Goal: Task Accomplishment & Management: Complete application form

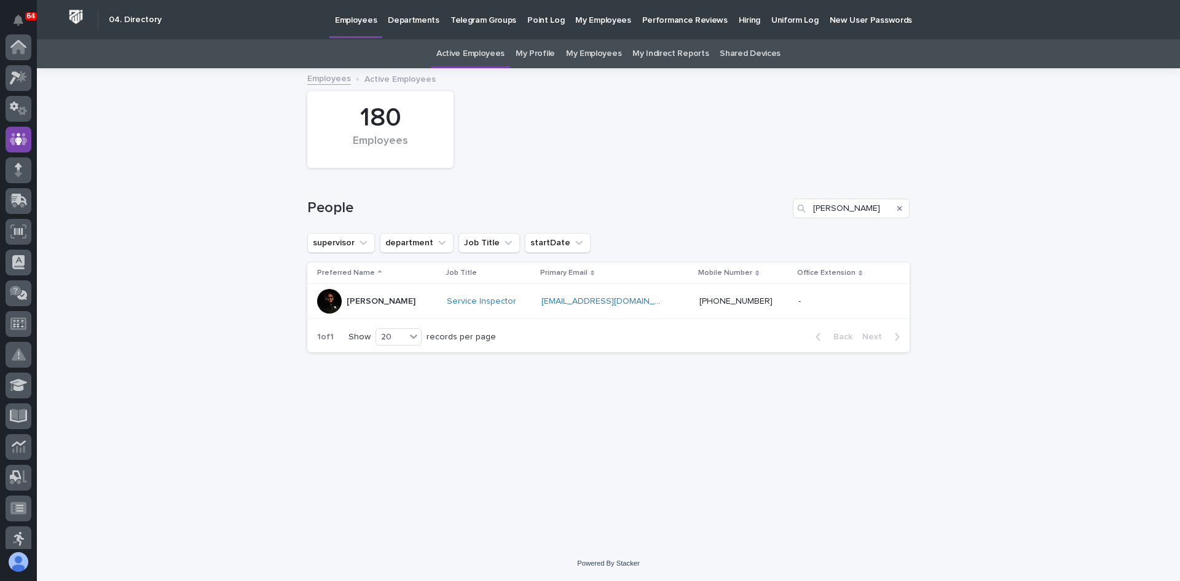
scroll to position [92, 0]
click at [19, 111] on icon at bounding box center [20, 107] width 16 height 12
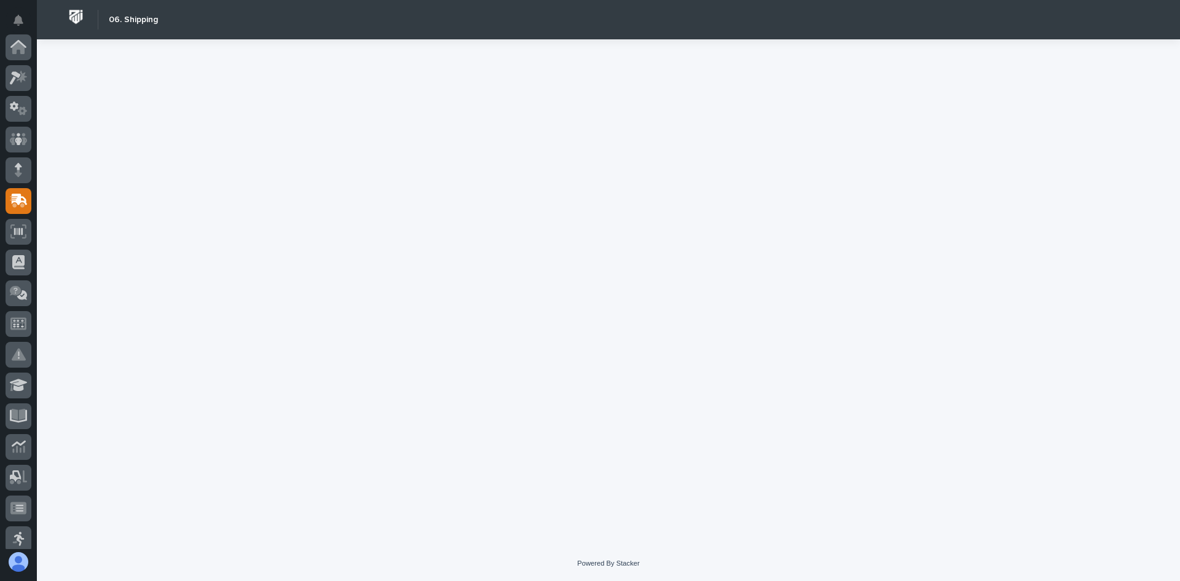
scroll to position [154, 0]
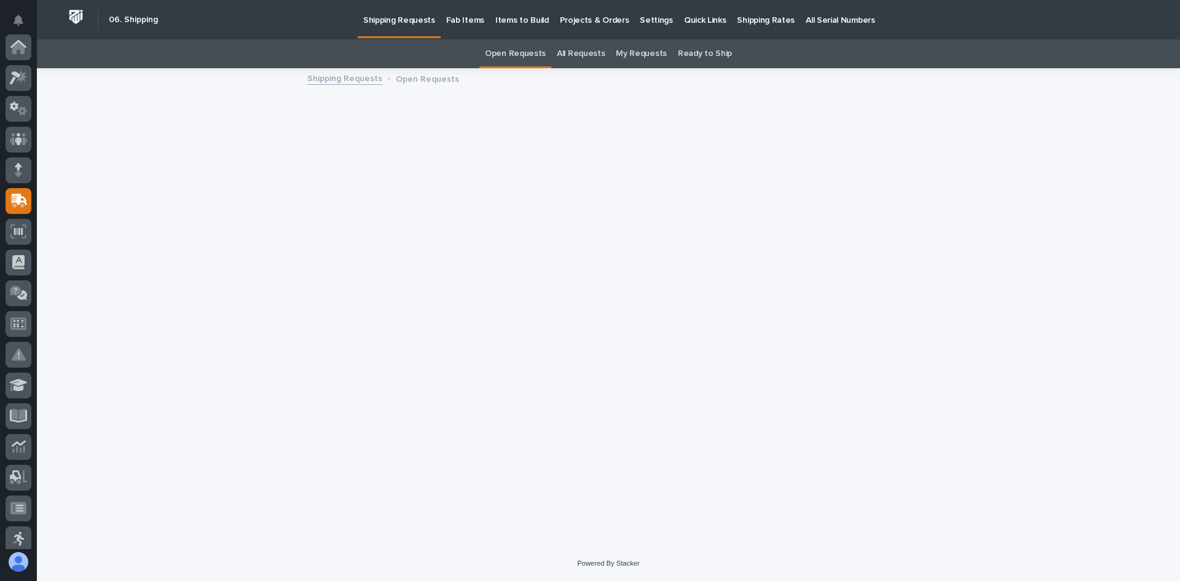
scroll to position [154, 0]
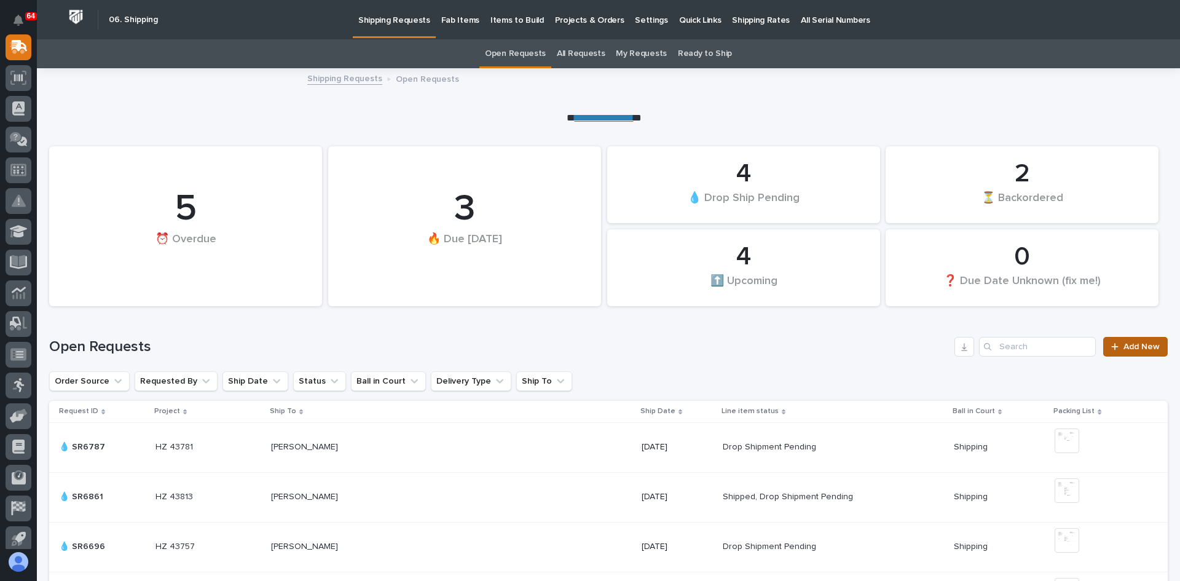
click at [1127, 345] on span "Add New" at bounding box center [1141, 346] width 36 height 9
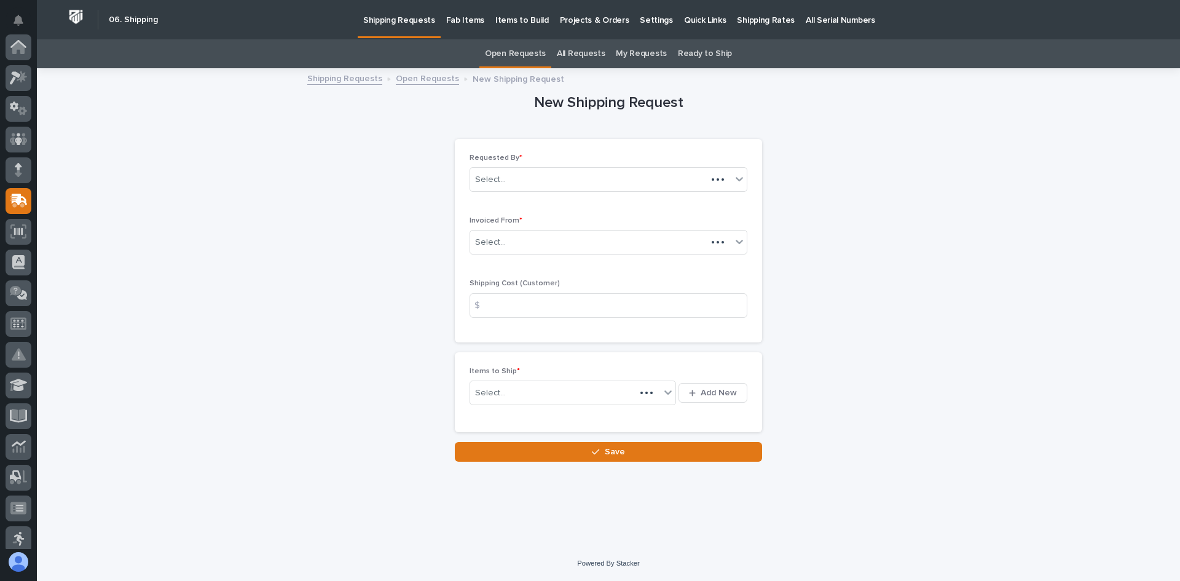
scroll to position [154, 0]
click at [517, 239] on div "Select..." at bounding box center [600, 242] width 261 height 20
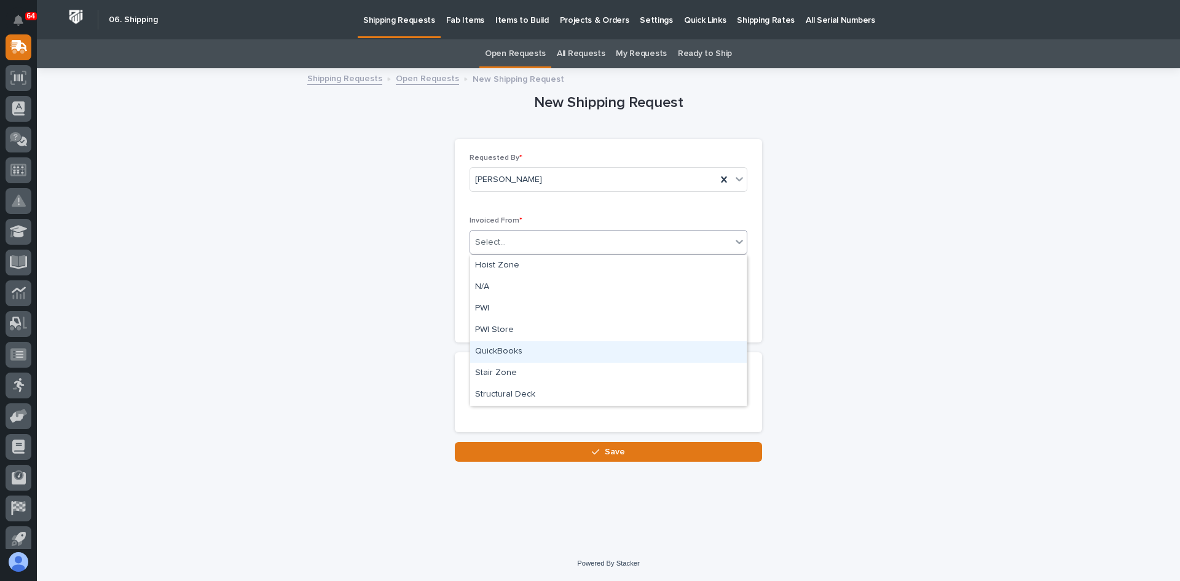
drag, startPoint x: 504, startPoint y: 315, endPoint x: 504, endPoint y: 346, distance: 31.3
click at [504, 346] on div "QuickBooks" at bounding box center [608, 352] width 276 height 22
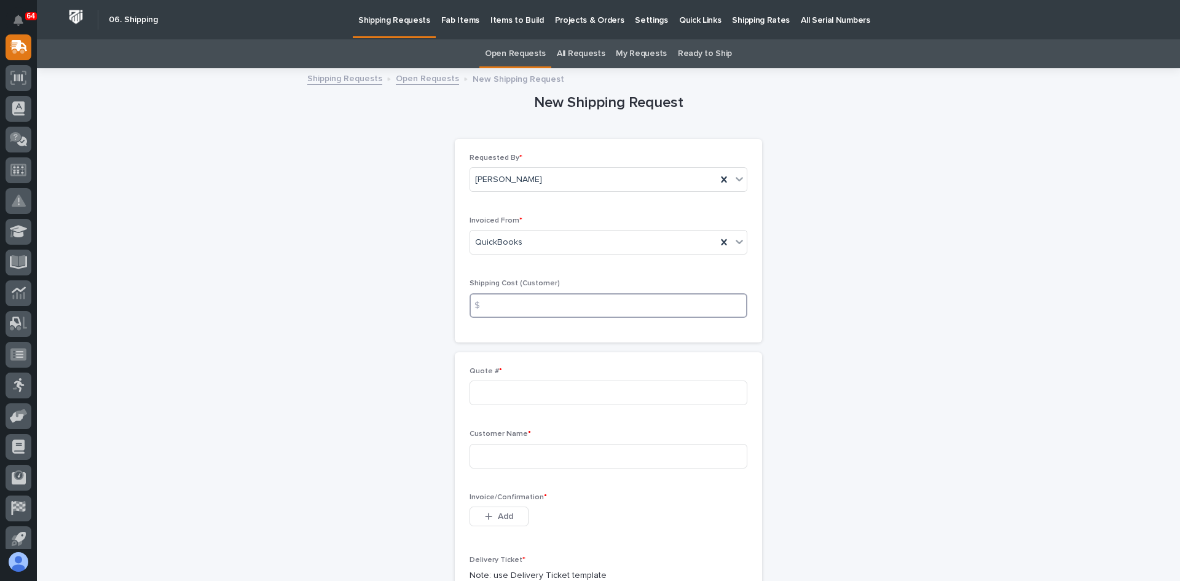
click at [494, 303] on input at bounding box center [608, 305] width 278 height 25
type input "20.00"
click at [503, 393] on input at bounding box center [608, 392] width 278 height 25
type input "137136"
click at [492, 460] on input at bounding box center [608, 456] width 278 height 25
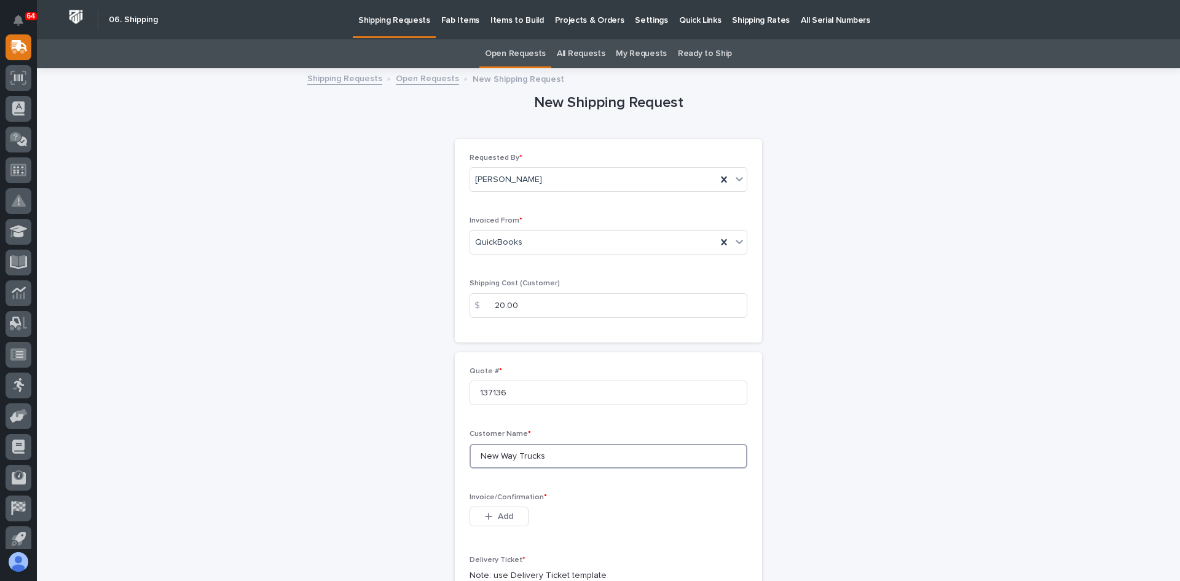
type input "New Way Trucks"
click at [500, 514] on span "Add" at bounding box center [505, 516] width 15 height 11
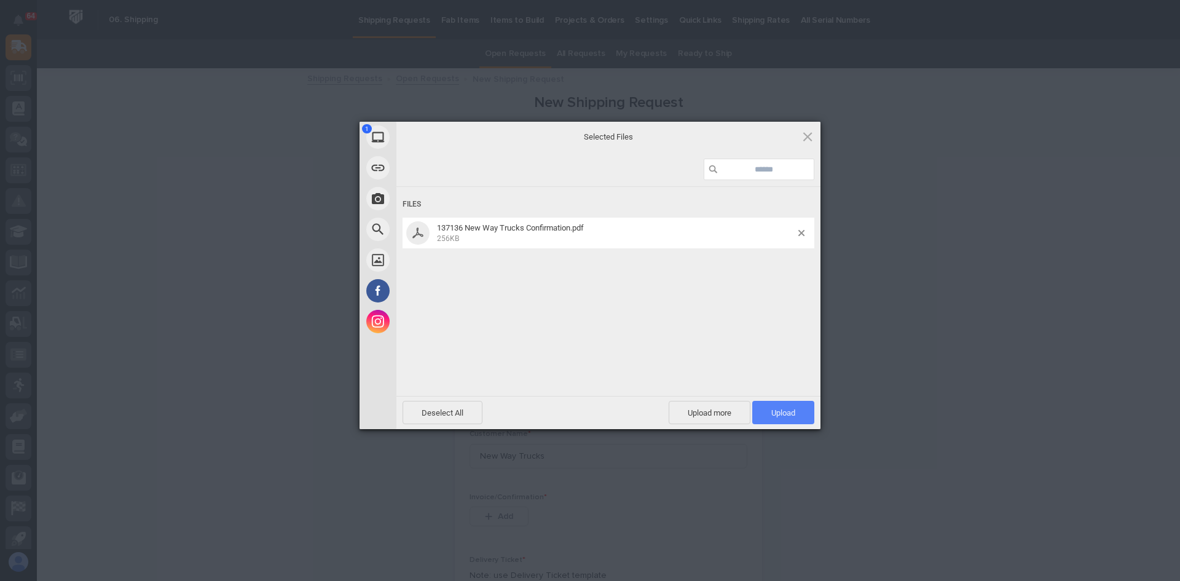
click at [788, 413] on span "Upload 1" at bounding box center [783, 412] width 24 height 9
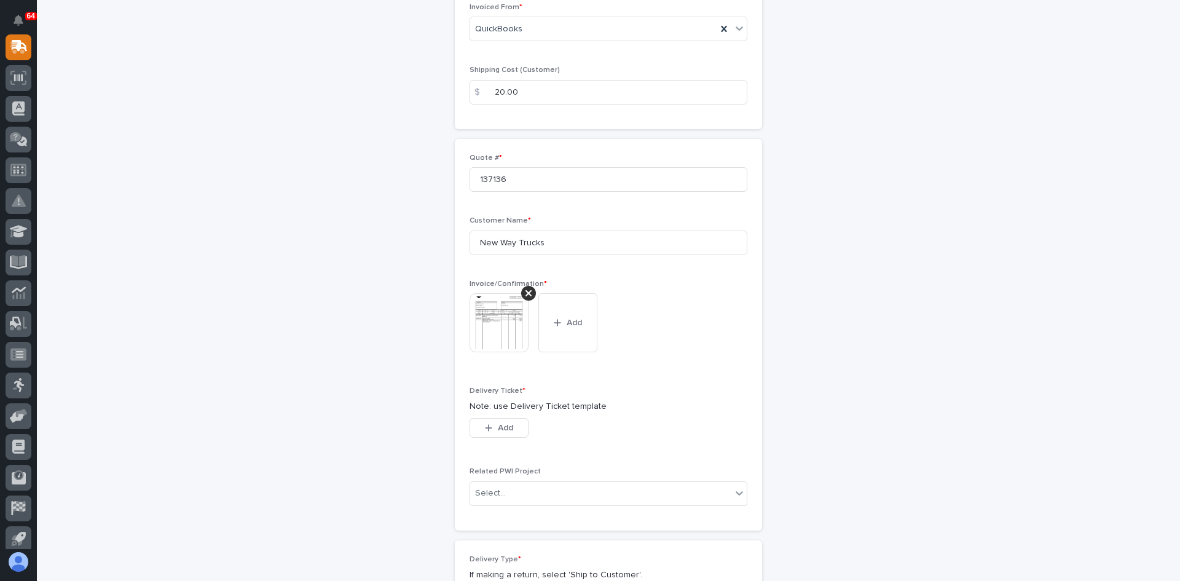
scroll to position [307, 0]
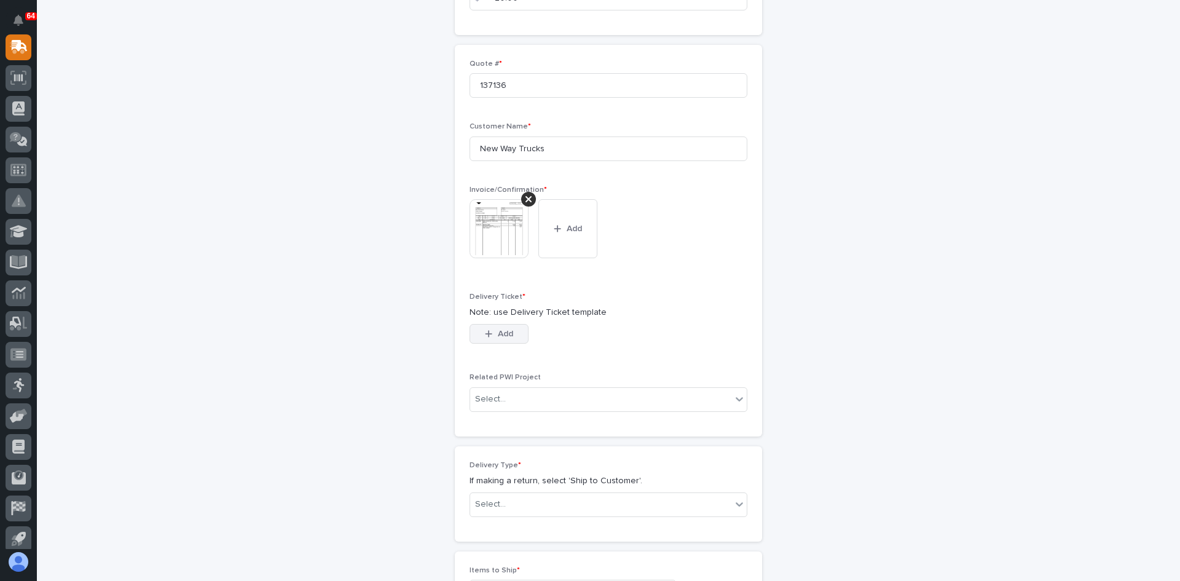
click at [498, 336] on span "Add" at bounding box center [505, 333] width 15 height 11
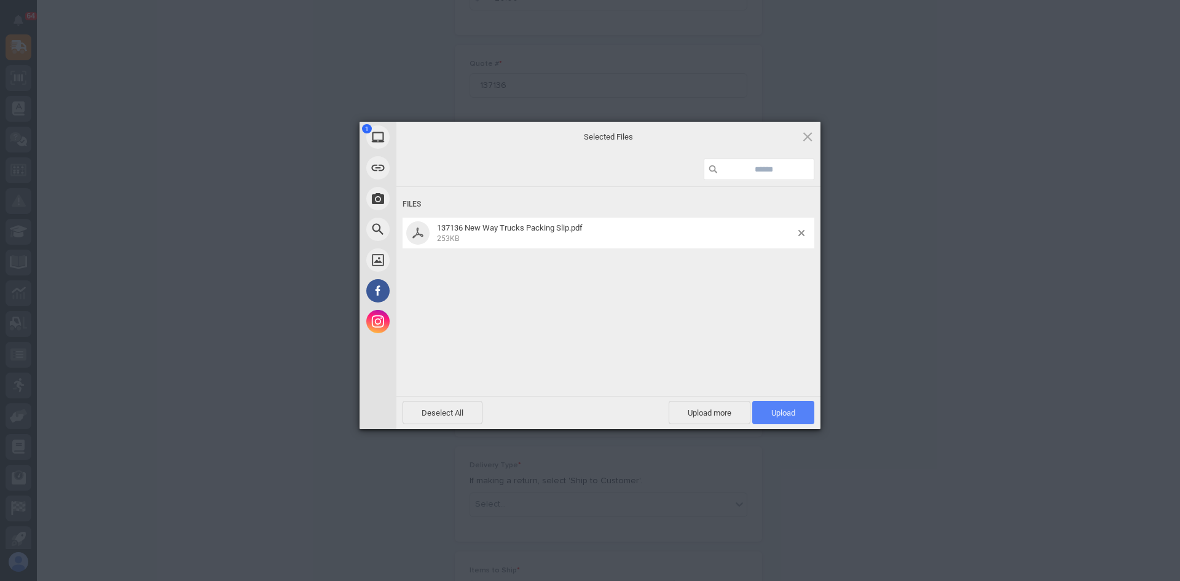
click at [786, 417] on span "Upload 1" at bounding box center [783, 412] width 62 height 23
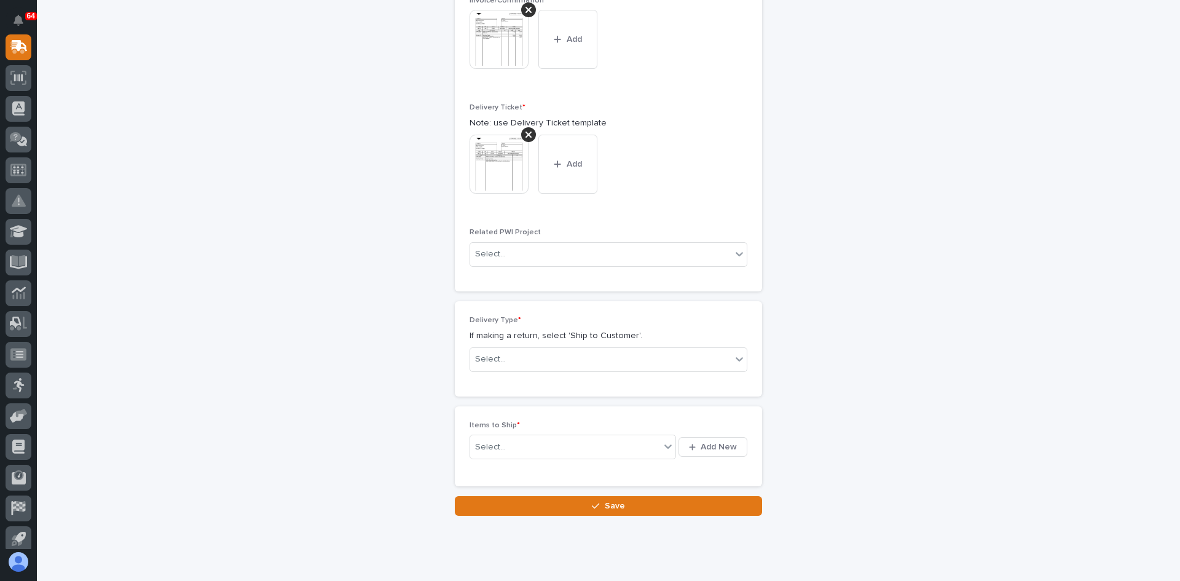
scroll to position [514, 0]
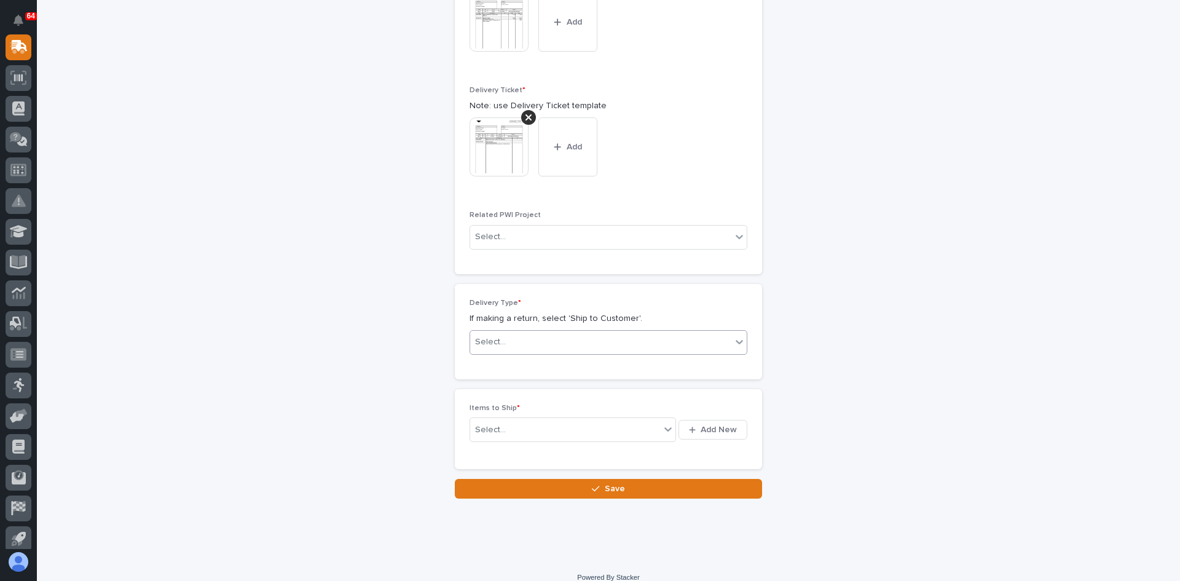
click at [576, 343] on div "Select..." at bounding box center [600, 342] width 261 height 20
click at [526, 364] on div "Ship to Customer" at bounding box center [604, 366] width 276 height 22
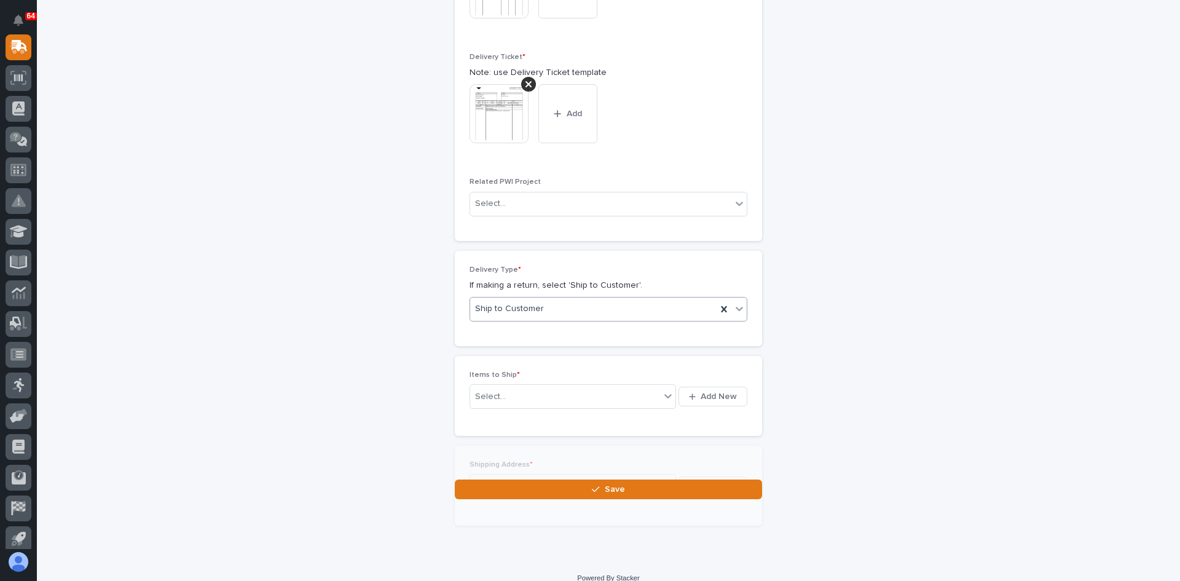
scroll to position [558, 0]
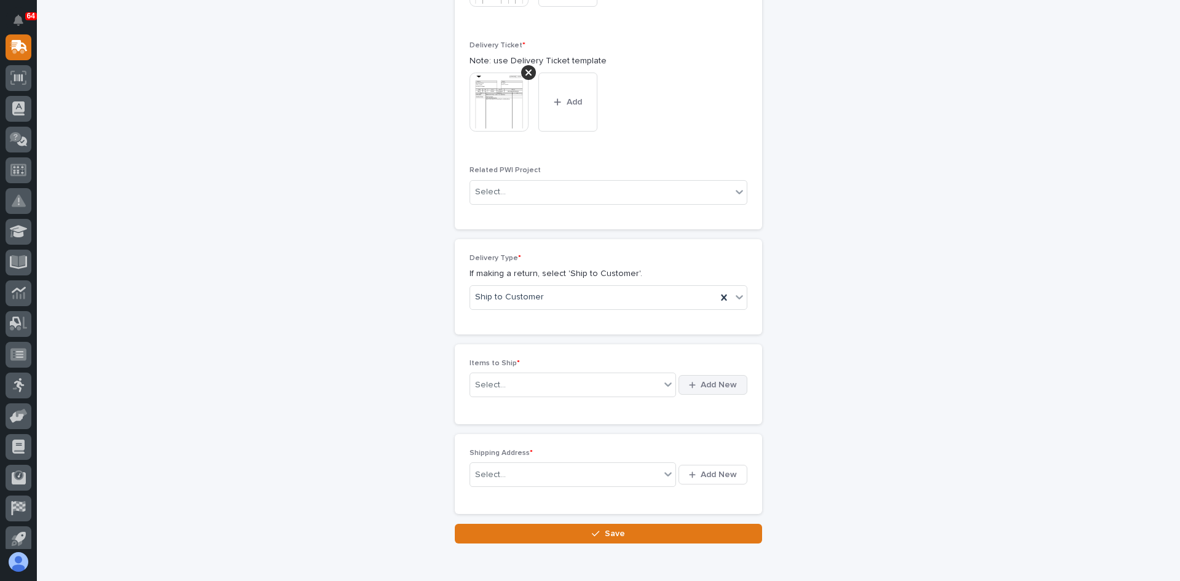
click at [716, 380] on span "Add New" at bounding box center [718, 384] width 36 height 11
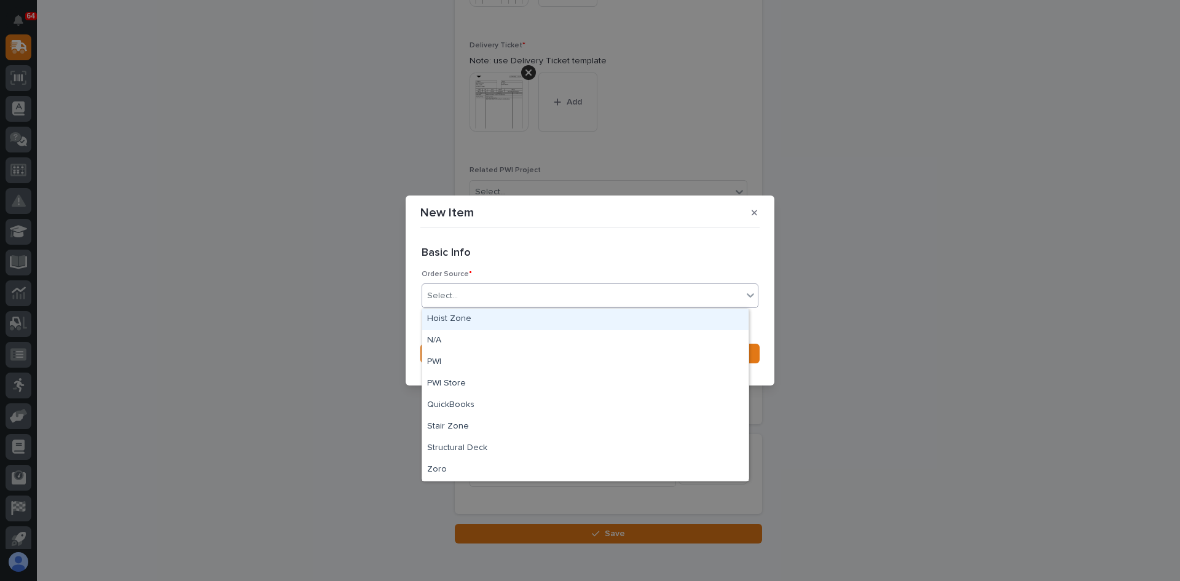
click at [465, 294] on div "Select..." at bounding box center [582, 296] width 320 height 20
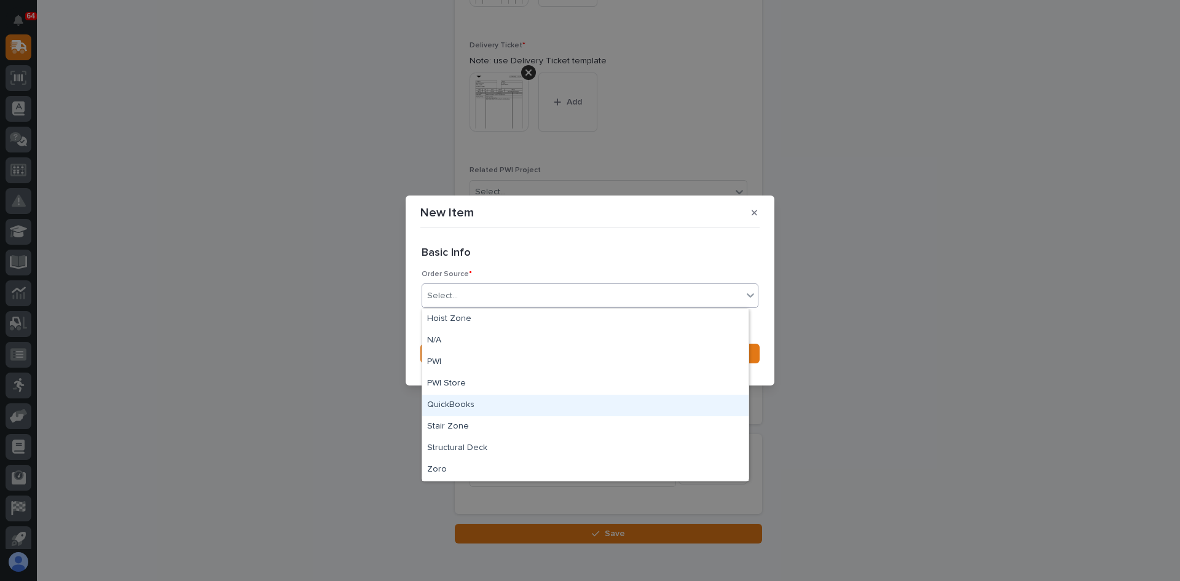
click at [454, 402] on div "QuickBooks" at bounding box center [585, 405] width 326 height 22
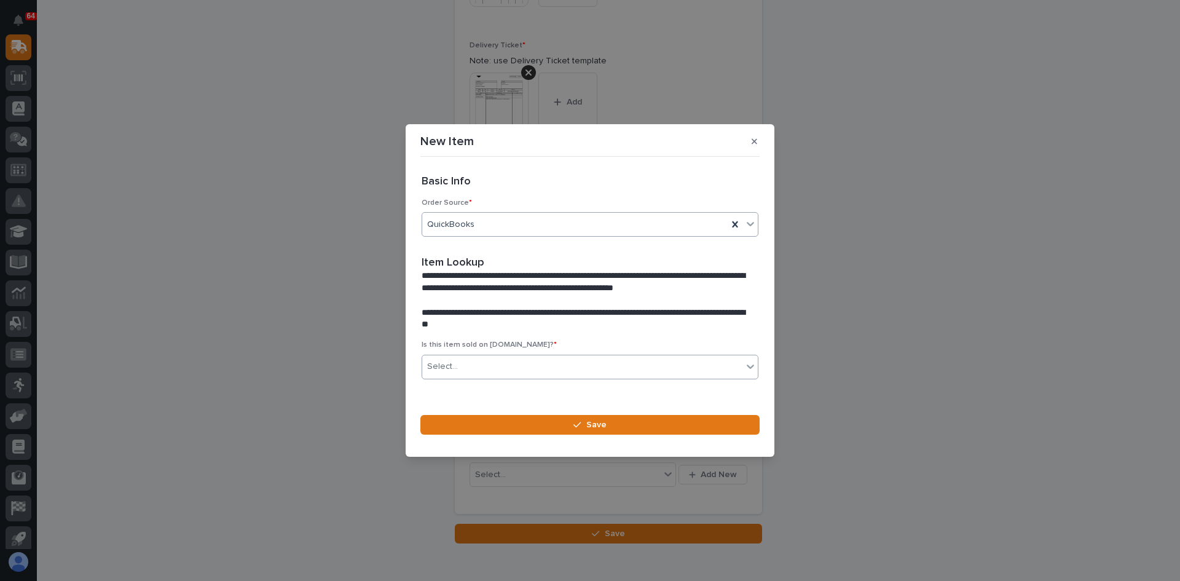
click at [469, 362] on div "Select..." at bounding box center [582, 366] width 320 height 20
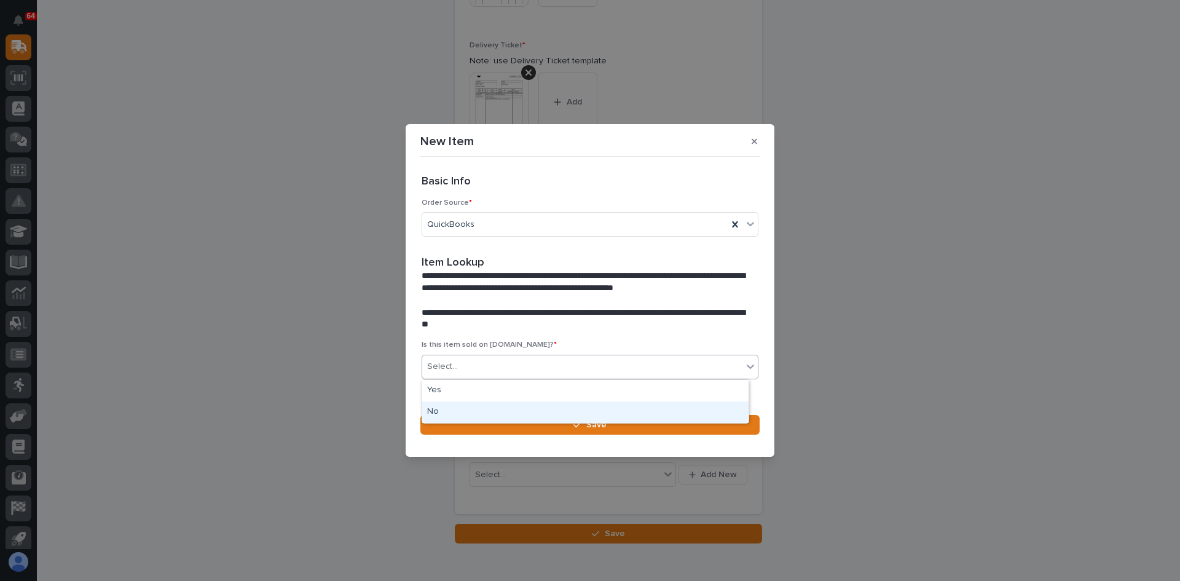
click at [449, 411] on div "No" at bounding box center [585, 412] width 326 height 22
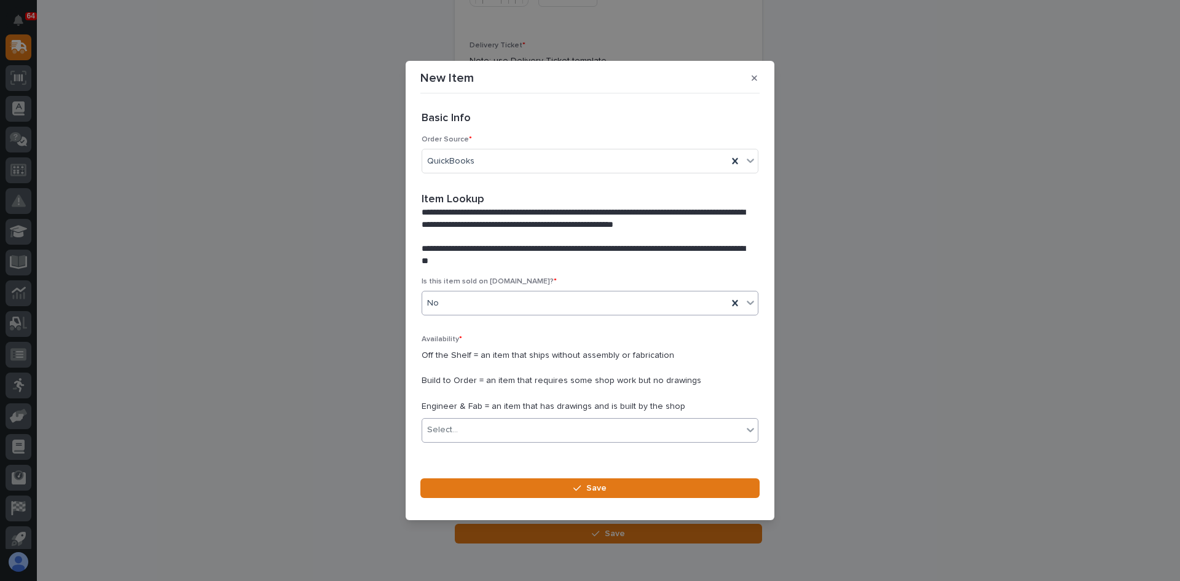
click at [467, 431] on div "Select..." at bounding box center [582, 430] width 320 height 20
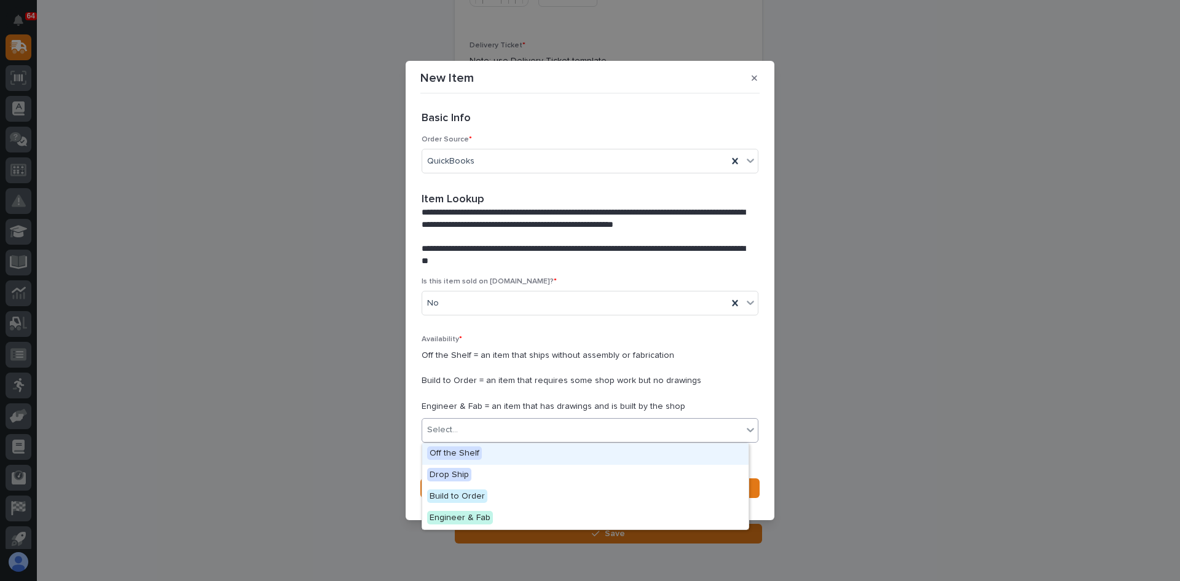
click at [462, 448] on span "Off the Shelf" at bounding box center [454, 453] width 55 height 14
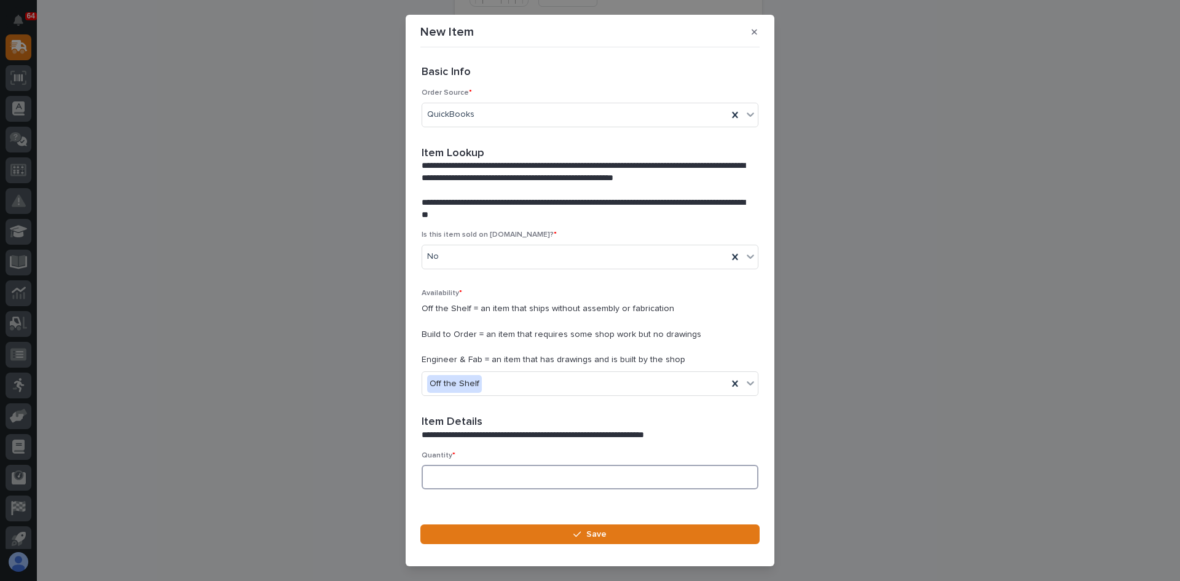
click at [461, 474] on input at bounding box center [589, 476] width 337 height 25
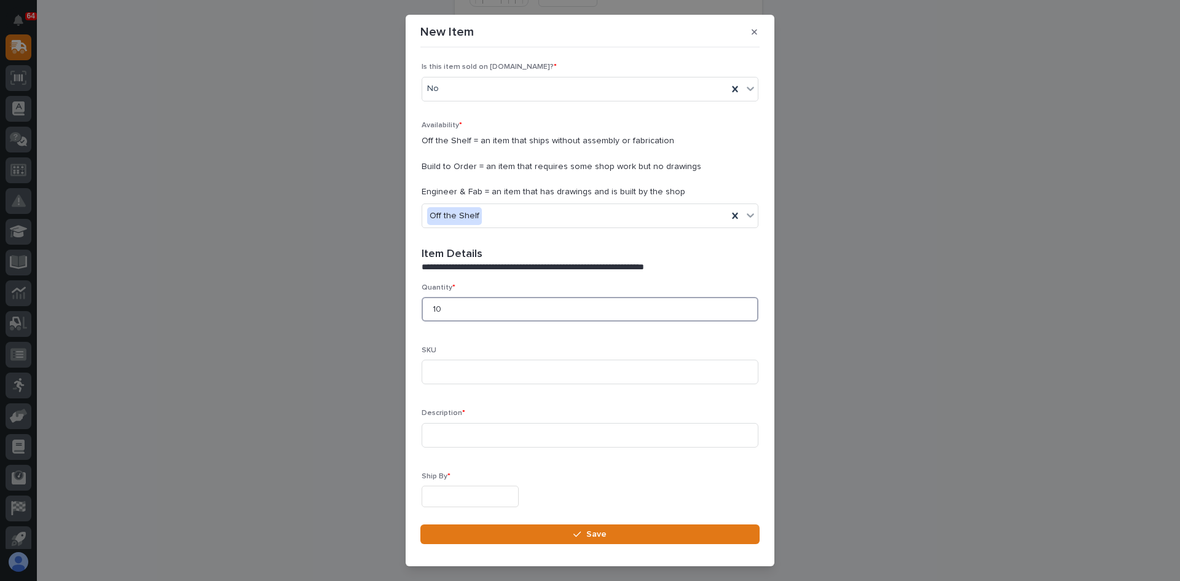
scroll to position [184, 0]
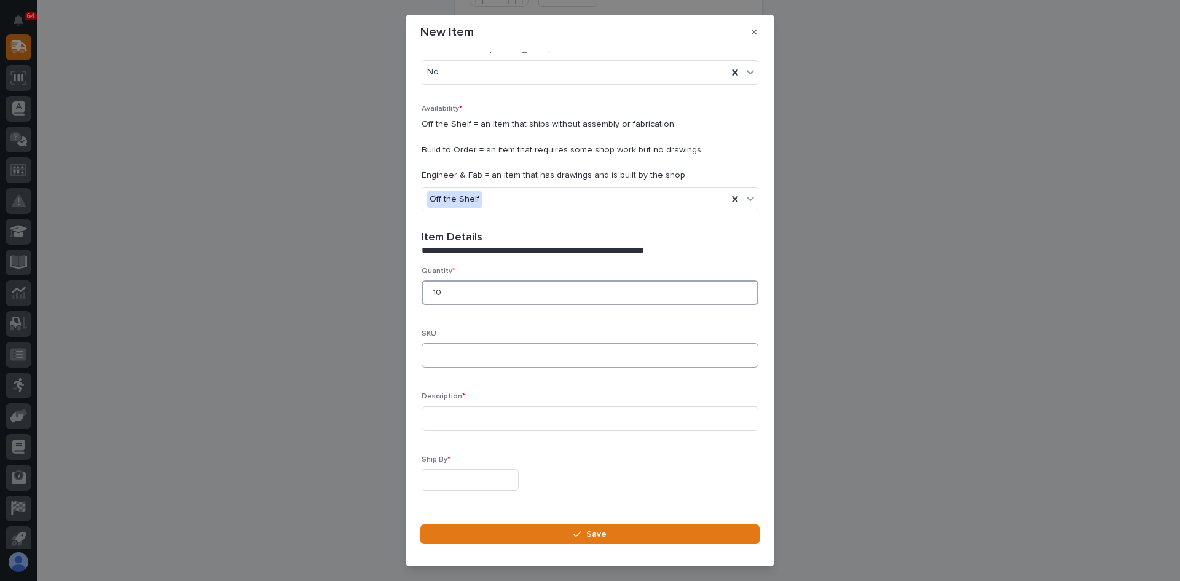
type input "10"
click at [444, 353] on input at bounding box center [589, 355] width 337 height 25
click at [436, 358] on input at bounding box center [589, 355] width 337 height 25
type input "IMKPLSBAT"
click at [439, 418] on input at bounding box center [589, 418] width 337 height 25
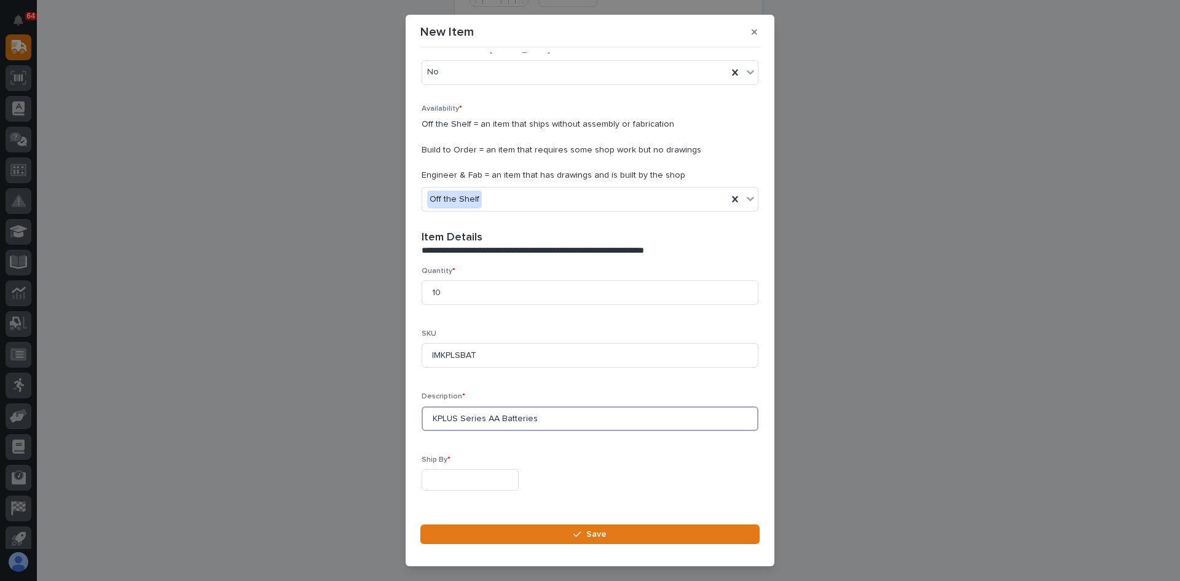
type input "KPLUS Series AA Batteries"
click at [442, 471] on input "text" at bounding box center [469, 480] width 97 height 22
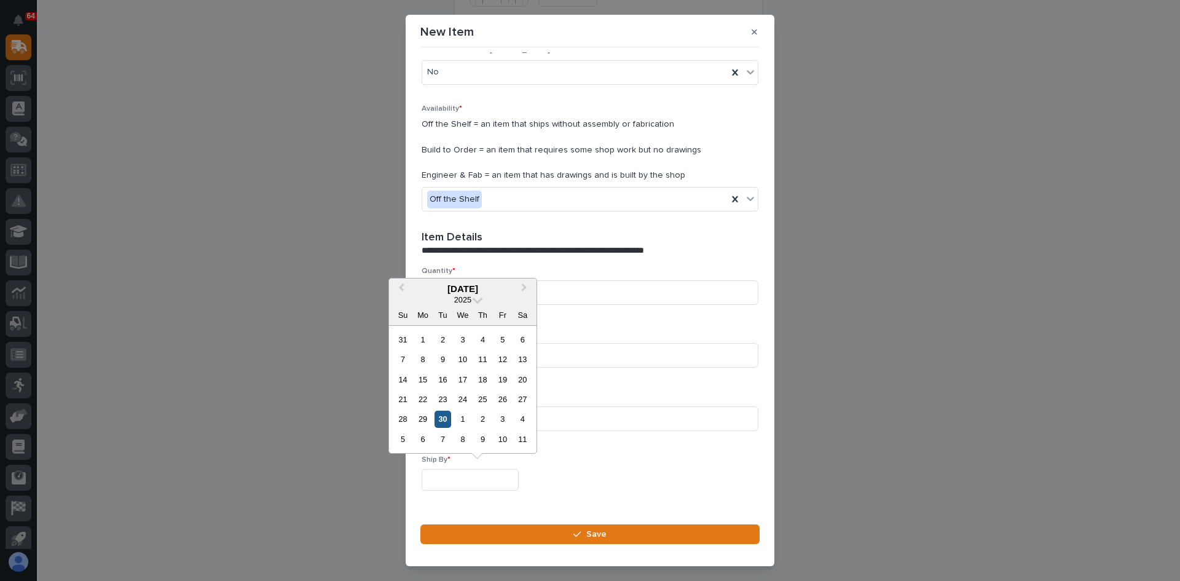
click at [444, 419] on div "30" at bounding box center [442, 418] width 17 height 17
type input "**********"
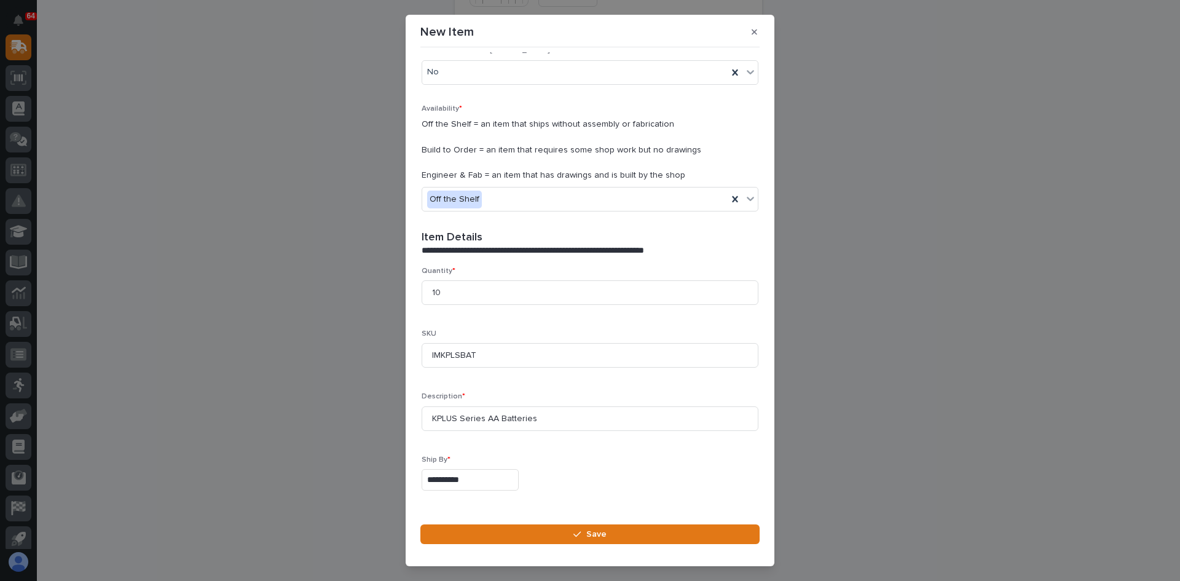
scroll to position [277, 0]
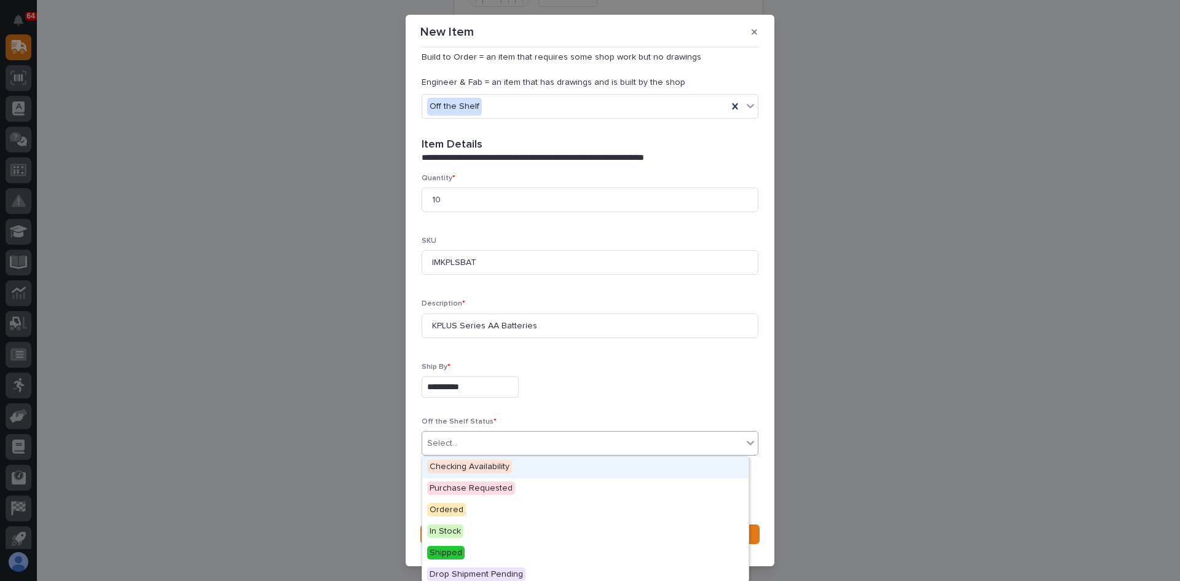
click at [464, 447] on div "Select..." at bounding box center [582, 443] width 320 height 20
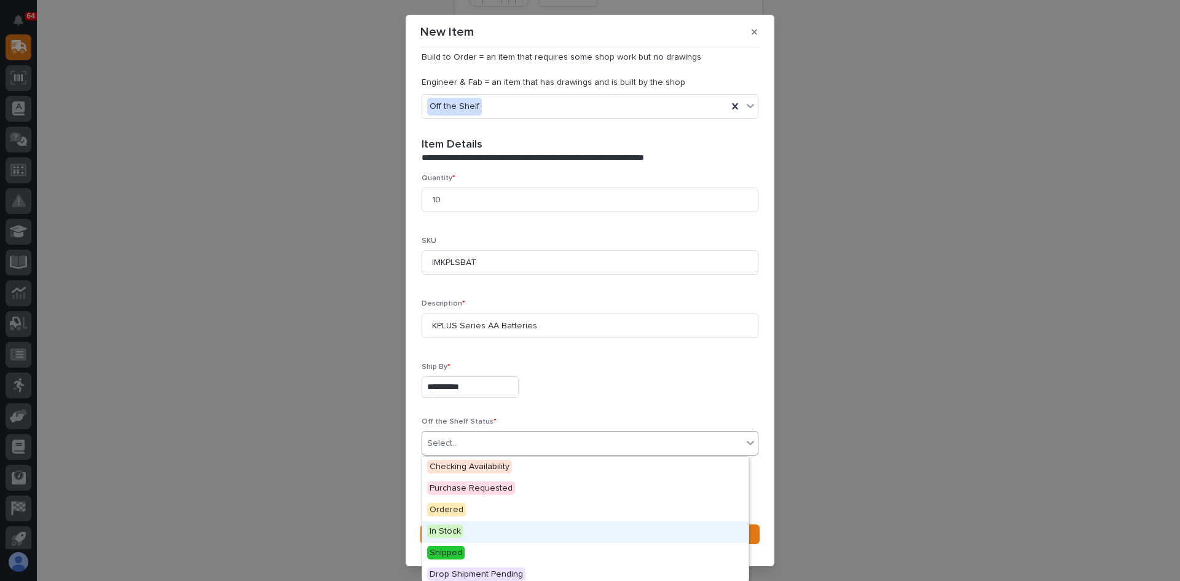
click at [448, 531] on span "In Stock" at bounding box center [445, 531] width 36 height 14
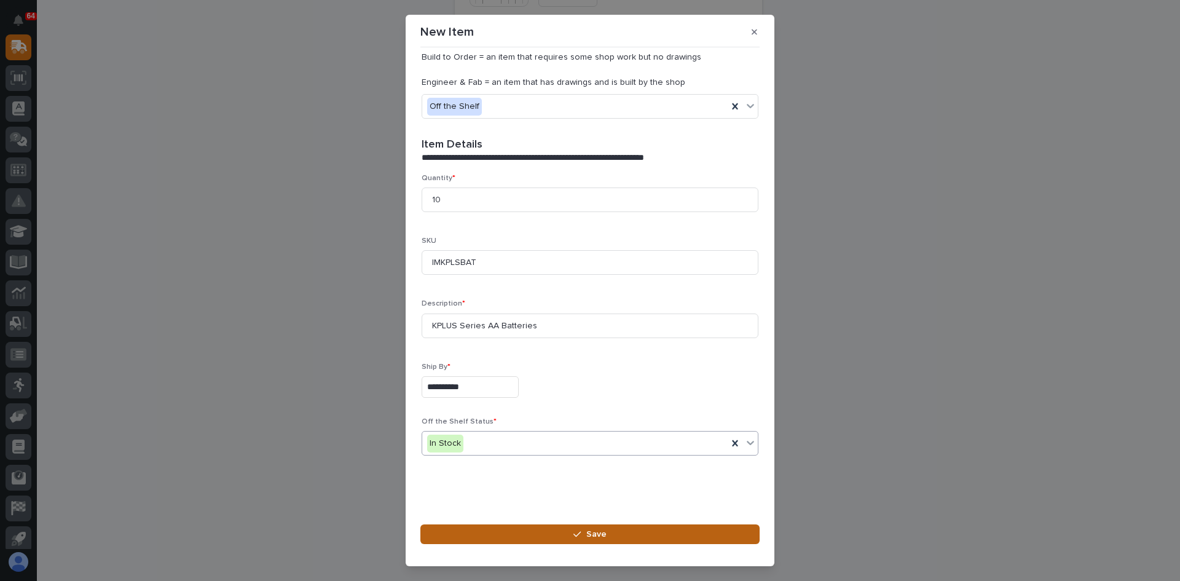
click at [607, 530] on button "Save" at bounding box center [589, 534] width 339 height 20
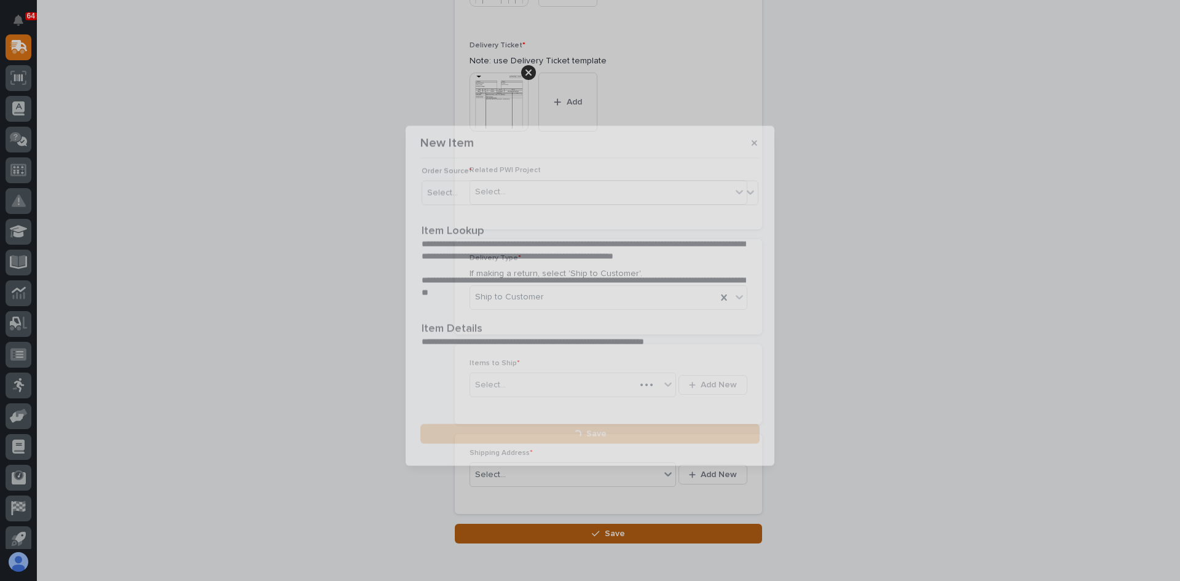
scroll to position [0, 0]
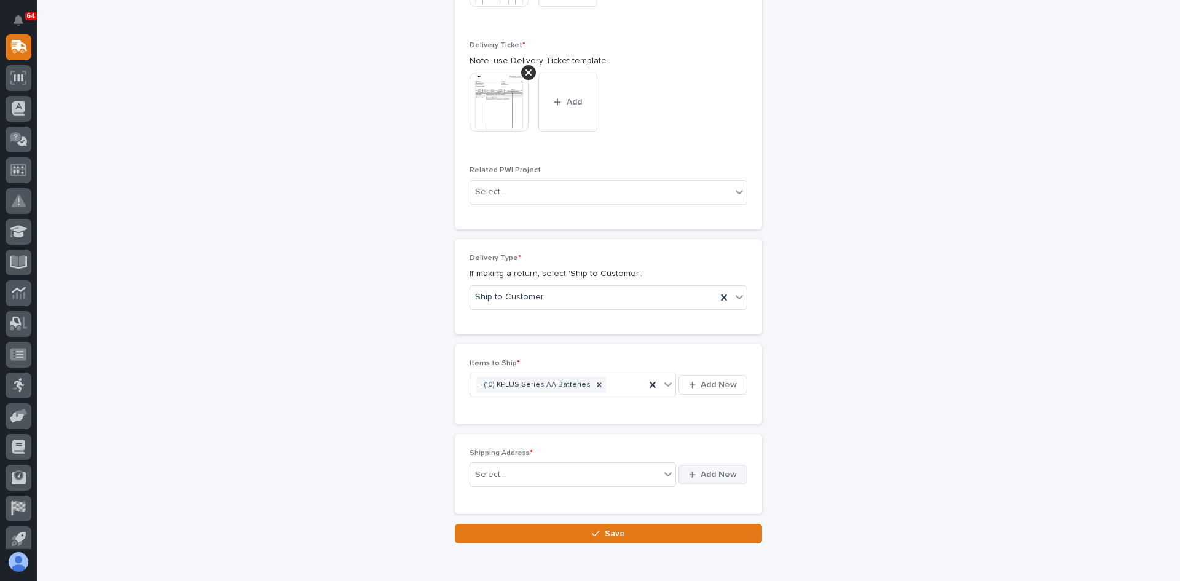
click at [718, 472] on span "Add New" at bounding box center [718, 474] width 36 height 11
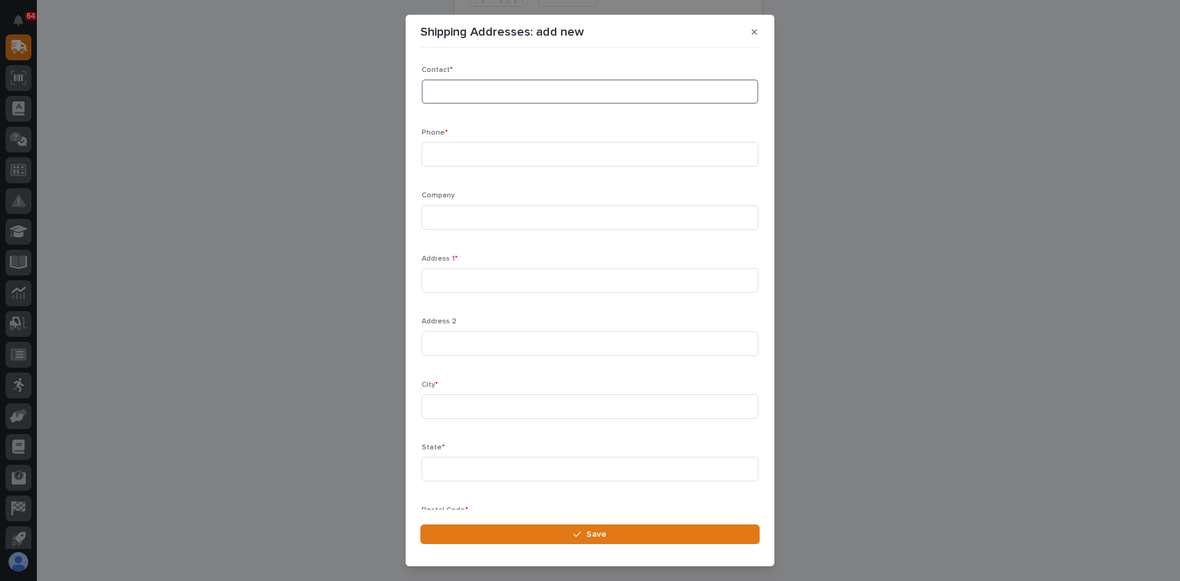
click at [452, 91] on input at bounding box center [589, 91] width 337 height 25
type input "M"
type input "[PERSON_NAME]"
click at [437, 154] on input at bounding box center [589, 154] width 337 height 25
paste input "[PHONE_NUMBER]"
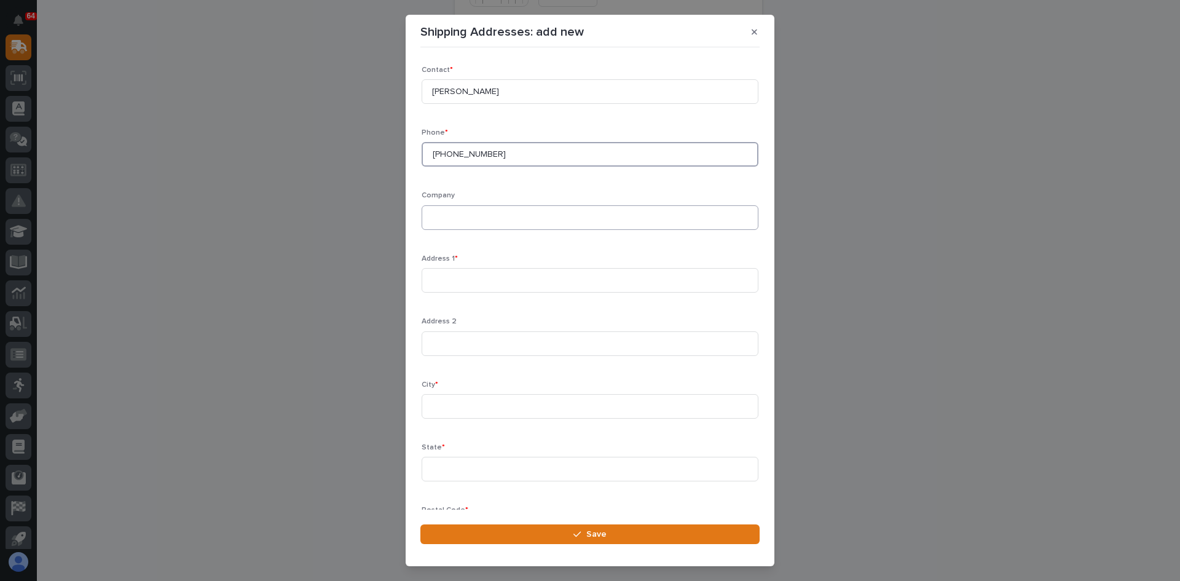
type input "[PHONE_NUMBER]"
click at [442, 213] on input at bounding box center [589, 217] width 337 height 25
type input "New Way Trucks"
click at [429, 281] on input at bounding box center [589, 280] width 337 height 25
type input "[STREET_ADDRESS]"
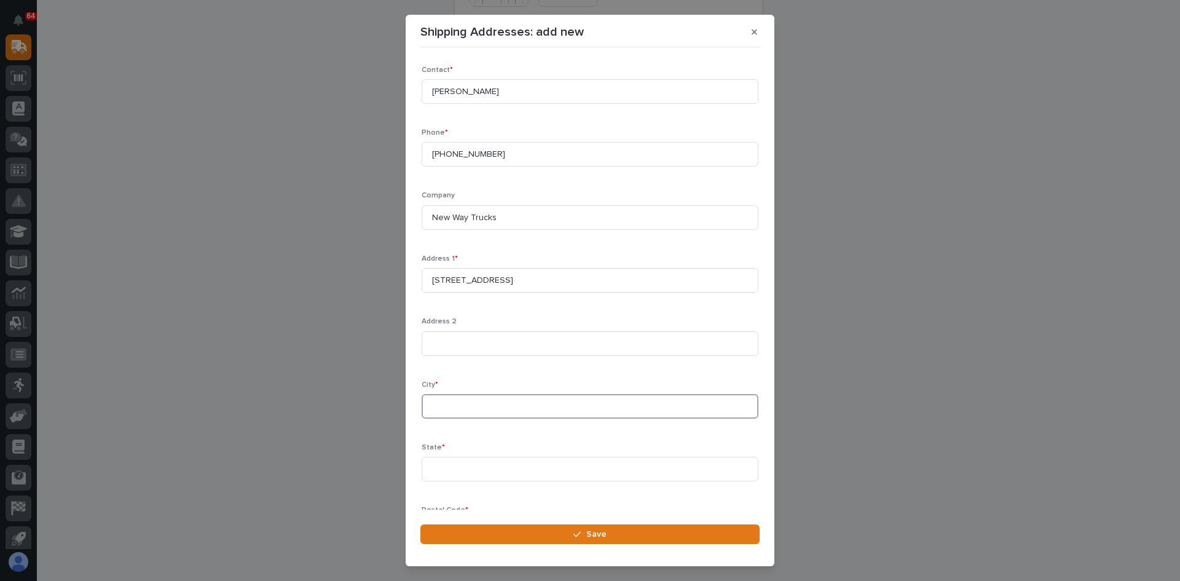
click at [449, 406] on input at bounding box center [589, 406] width 337 height 25
type input "Scranton"
click at [453, 471] on input at bounding box center [589, 468] width 337 height 25
type input "[US_STATE]"
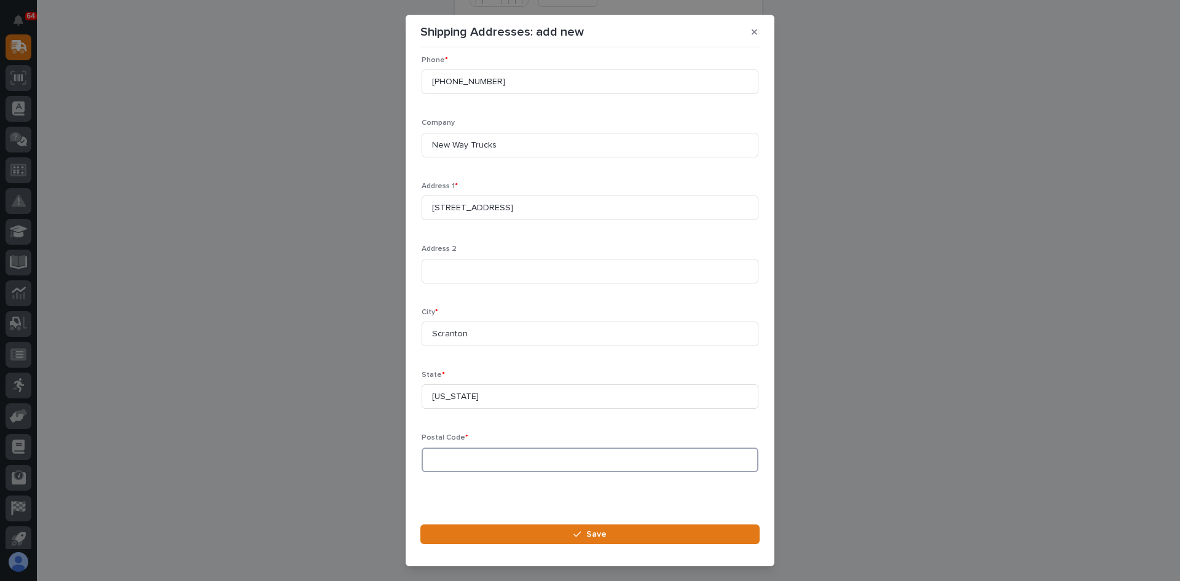
click at [426, 456] on input at bounding box center [589, 459] width 337 height 25
type input "51462"
click at [602, 535] on span "Save" at bounding box center [596, 533] width 20 height 11
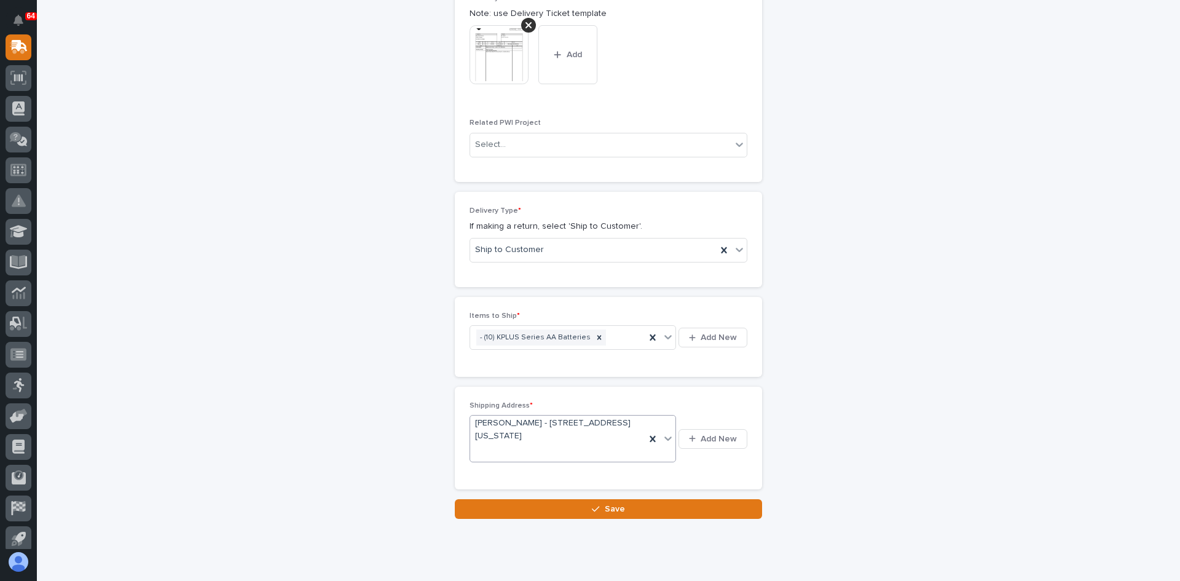
scroll to position [640, 0]
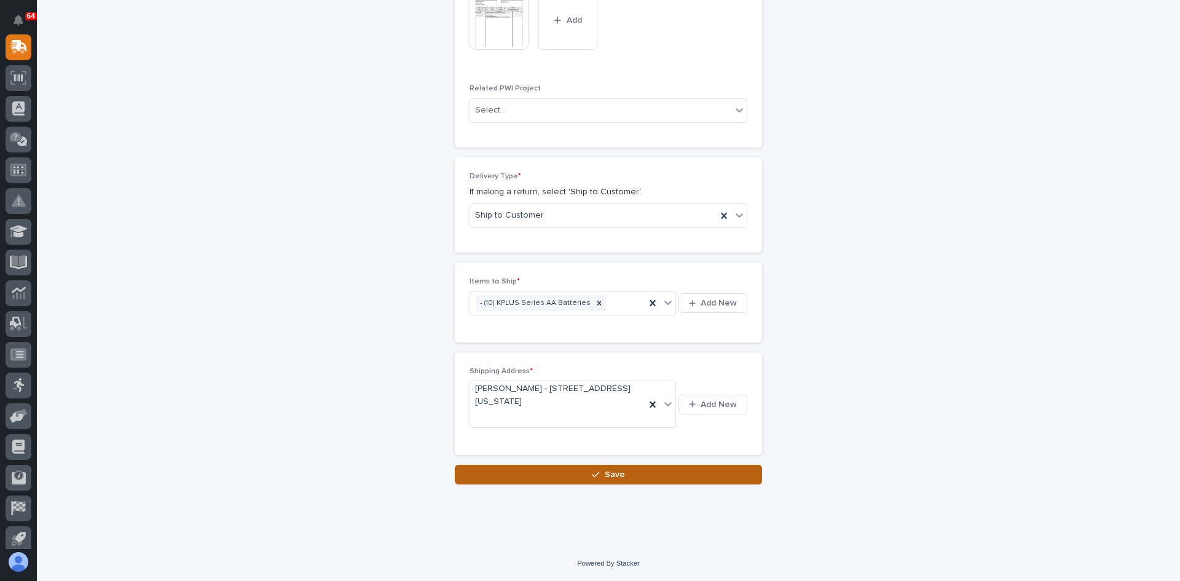
click at [605, 477] on span "Save" at bounding box center [615, 474] width 20 height 11
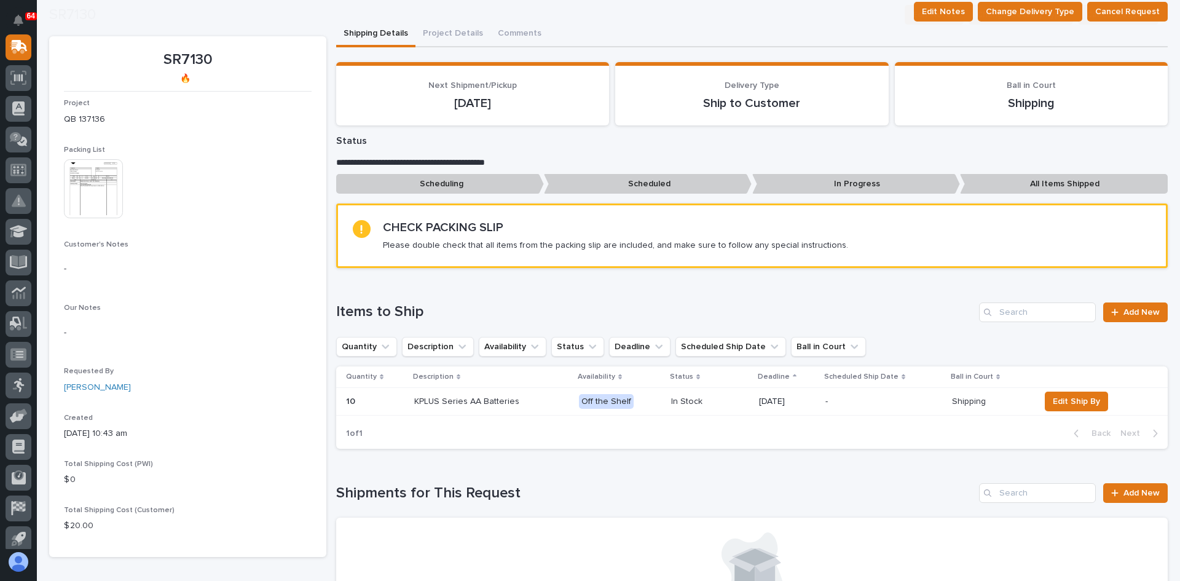
scroll to position [307, 0]
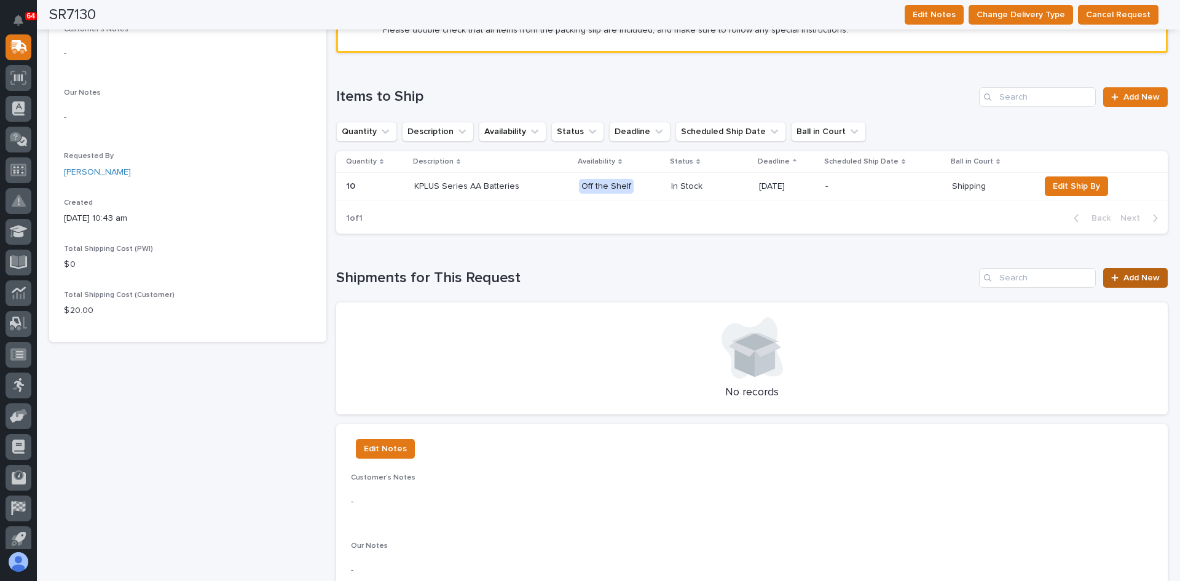
click at [1130, 279] on span "Add New" at bounding box center [1141, 277] width 36 height 9
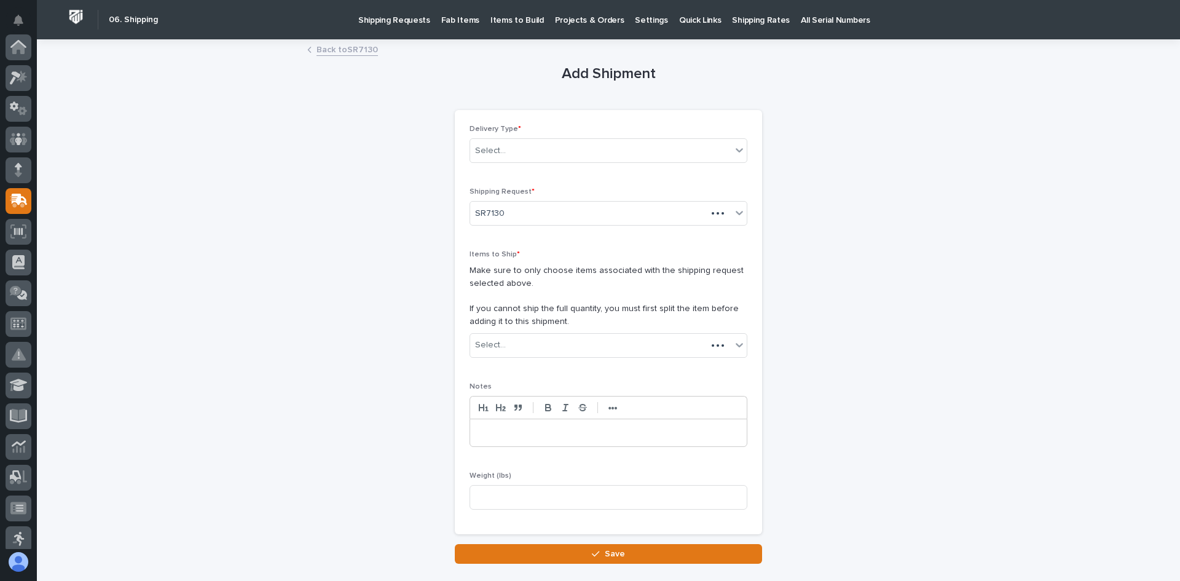
scroll to position [154, 0]
click at [523, 146] on div "Select..." at bounding box center [600, 151] width 261 height 20
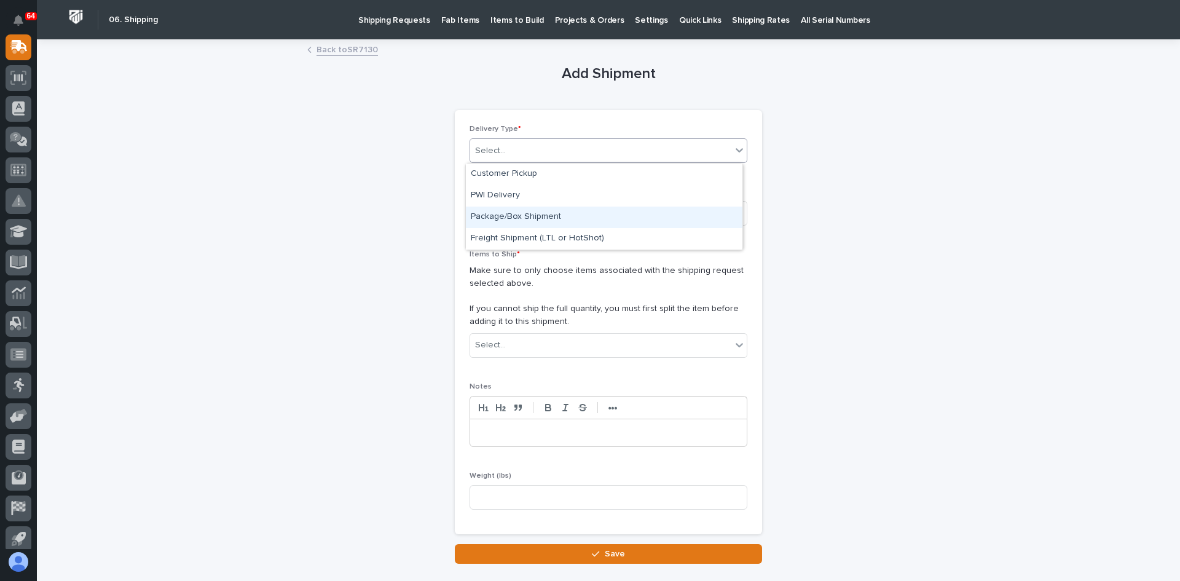
click at [517, 214] on div "Package/Box Shipment" at bounding box center [604, 217] width 276 height 22
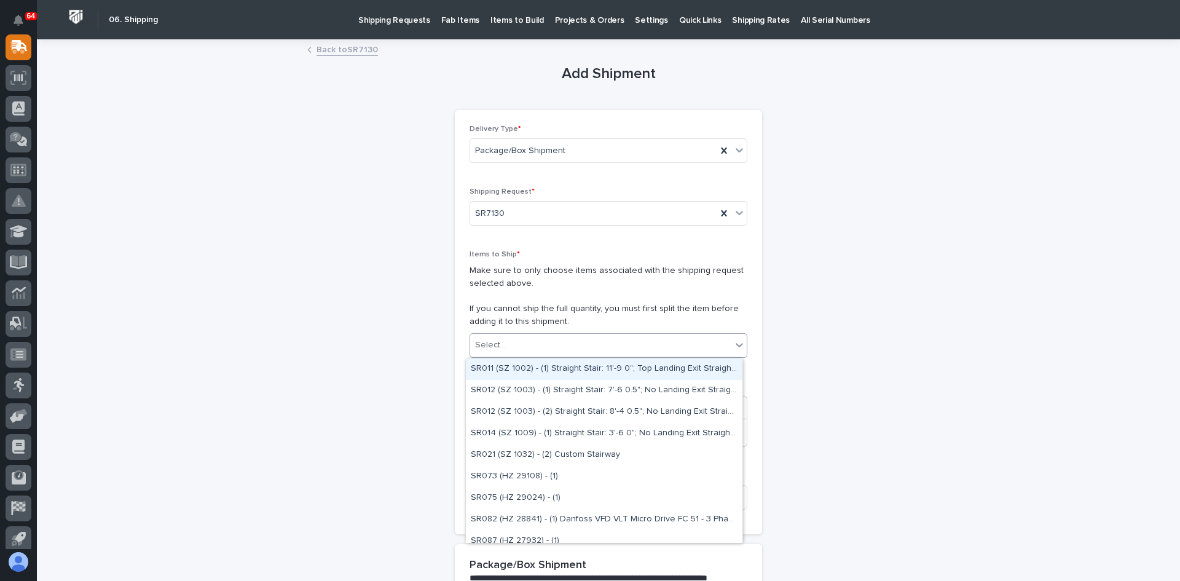
click at [511, 351] on div "Select..." at bounding box center [600, 345] width 261 height 20
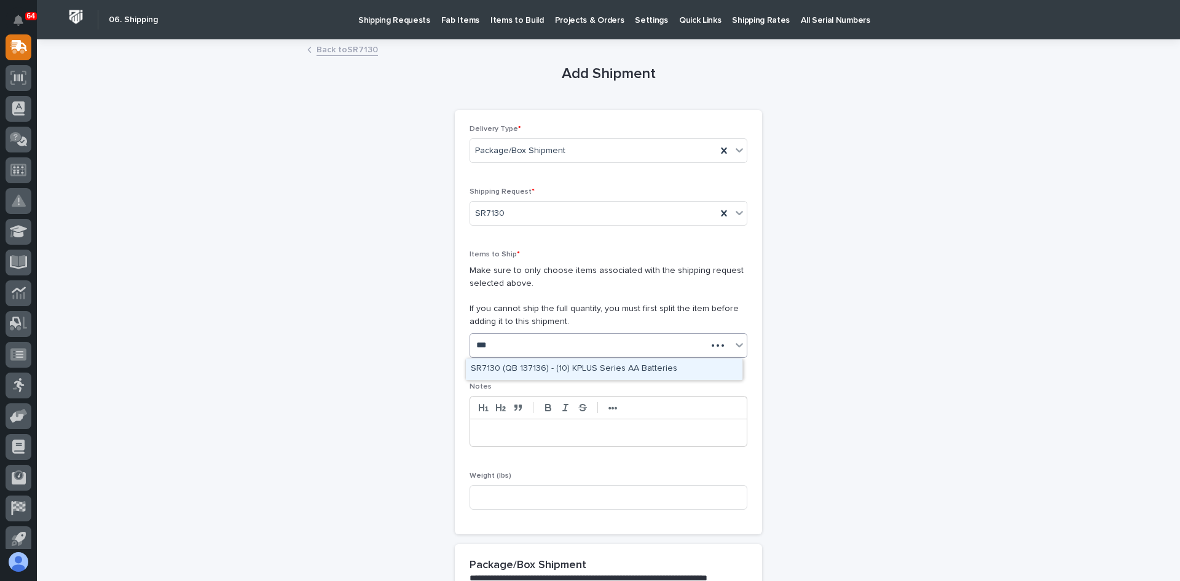
type input "****"
click at [519, 373] on div "SR7130 (QB 137136) - (10) KPLUS Series AA Batteries" at bounding box center [604, 369] width 276 height 22
click at [494, 497] on input at bounding box center [608, 497] width 278 height 25
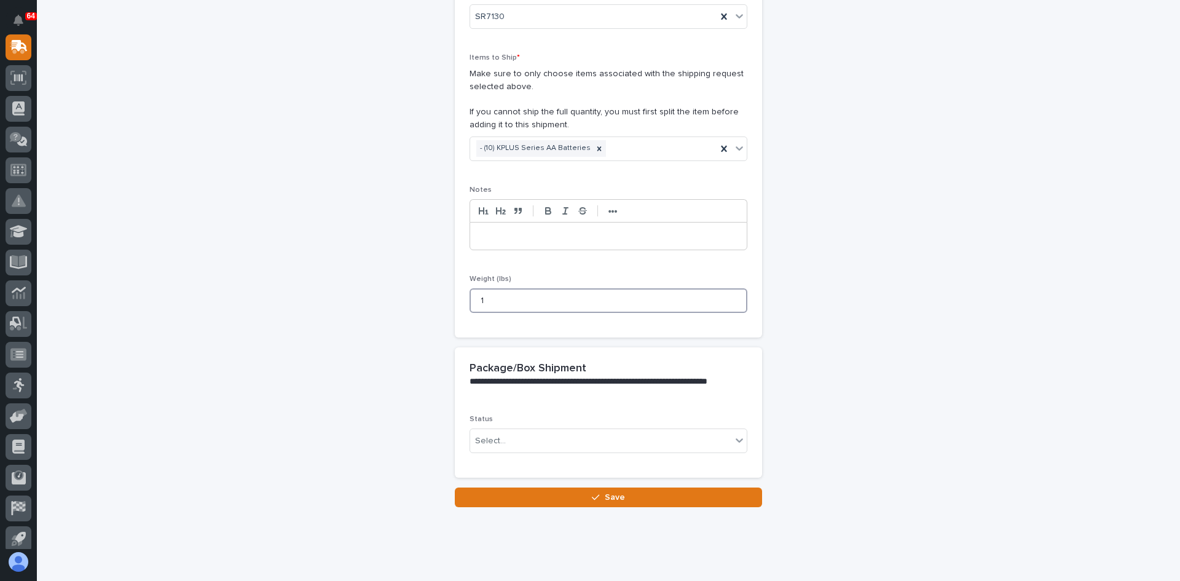
scroll to position [219, 0]
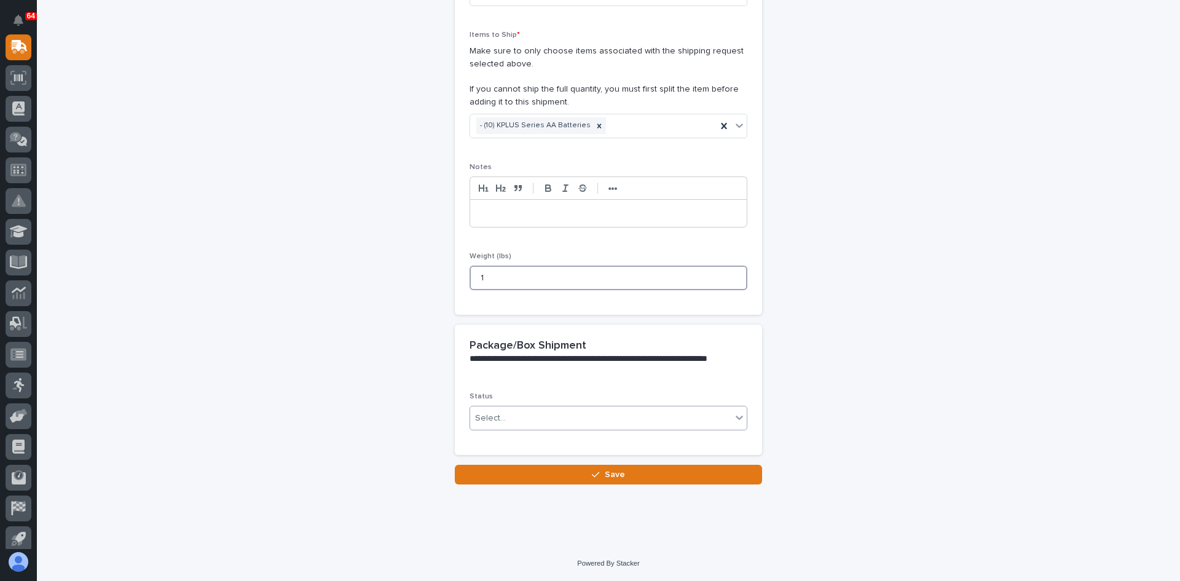
type input "1"
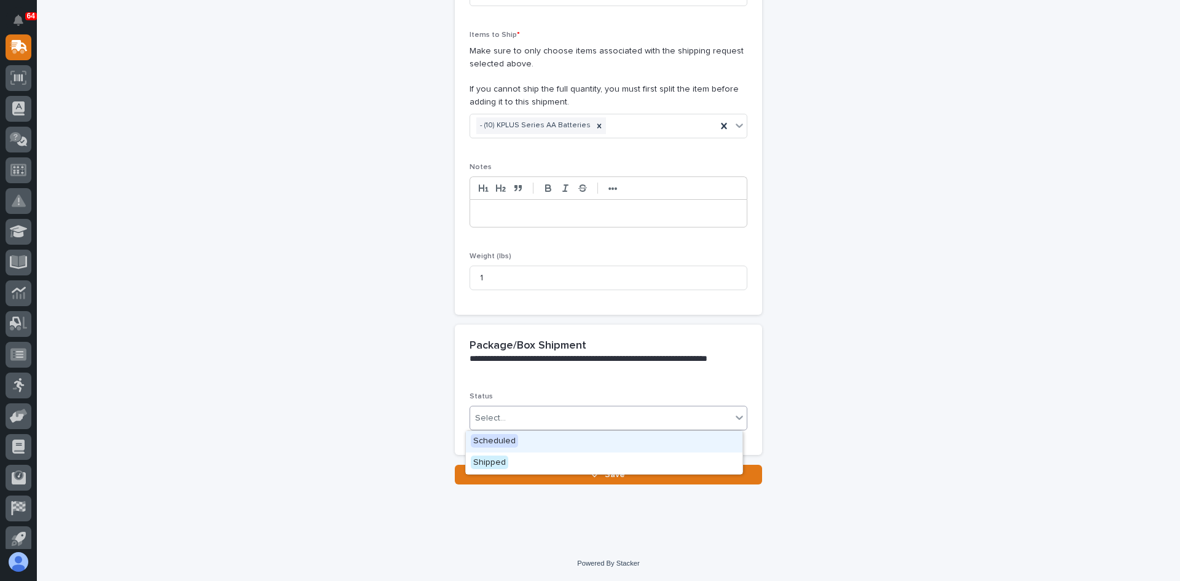
click at [513, 418] on div "Select..." at bounding box center [600, 418] width 261 height 20
click at [489, 464] on span "Shipped" at bounding box center [489, 462] width 37 height 14
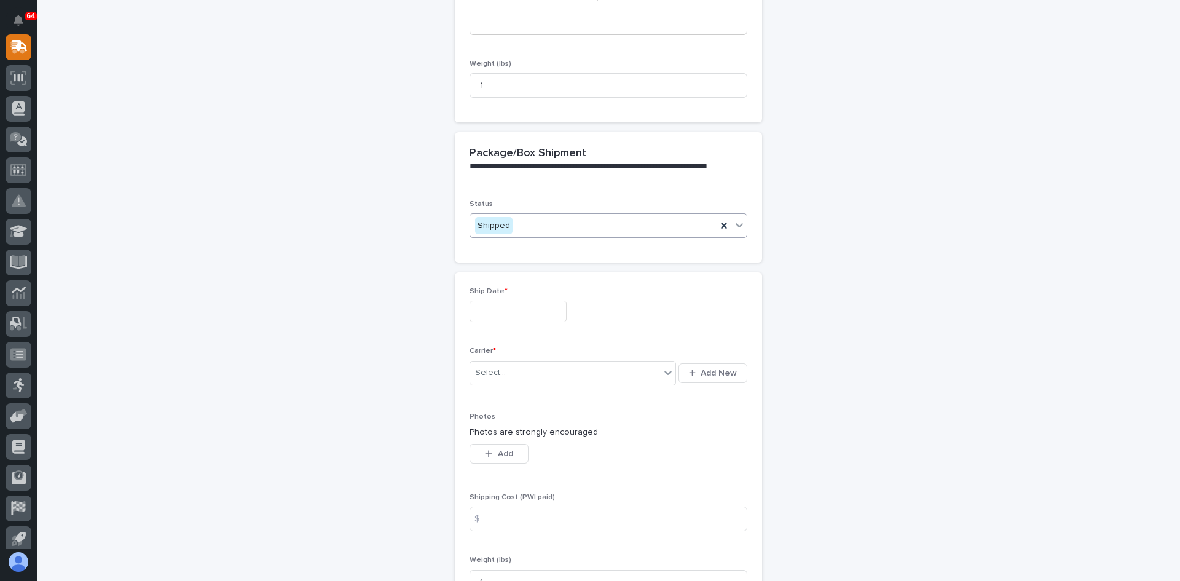
scroll to position [429, 0]
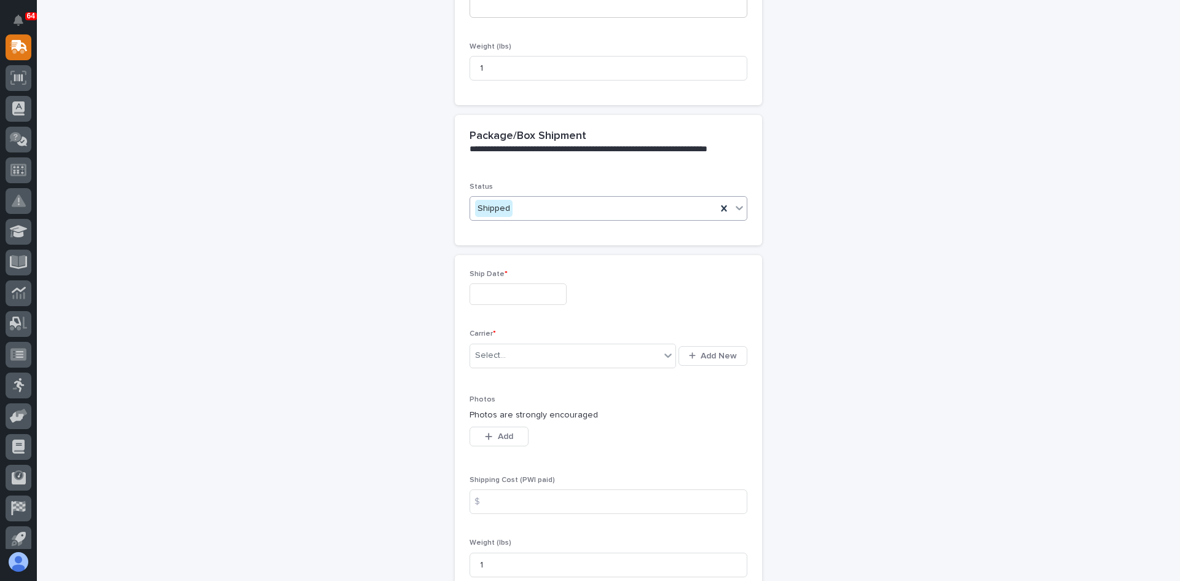
click at [501, 292] on input "text" at bounding box center [517, 294] width 97 height 22
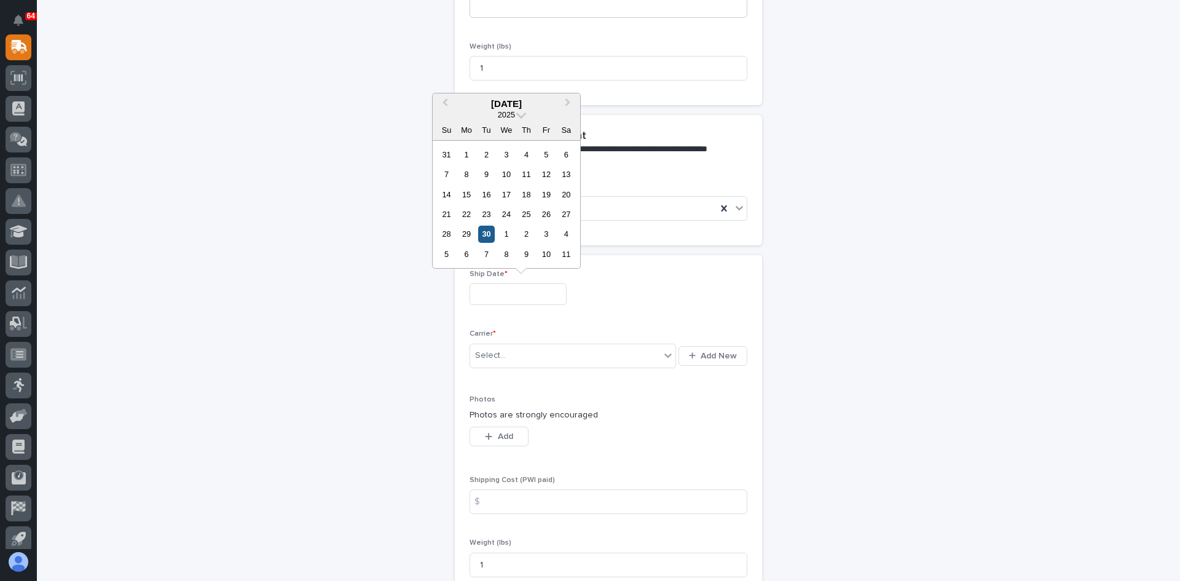
click at [484, 234] on div "30" at bounding box center [486, 233] width 17 height 17
type input "**********"
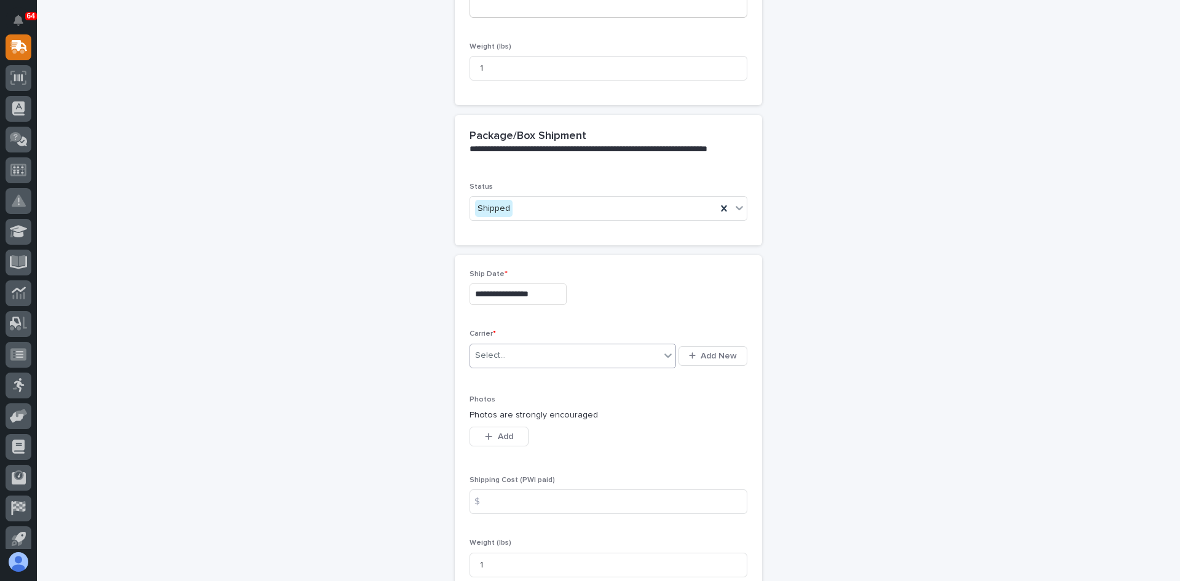
click at [519, 357] on div "Select..." at bounding box center [565, 355] width 190 height 20
type input "***"
click at [481, 377] on div "UPS" at bounding box center [569, 380] width 206 height 22
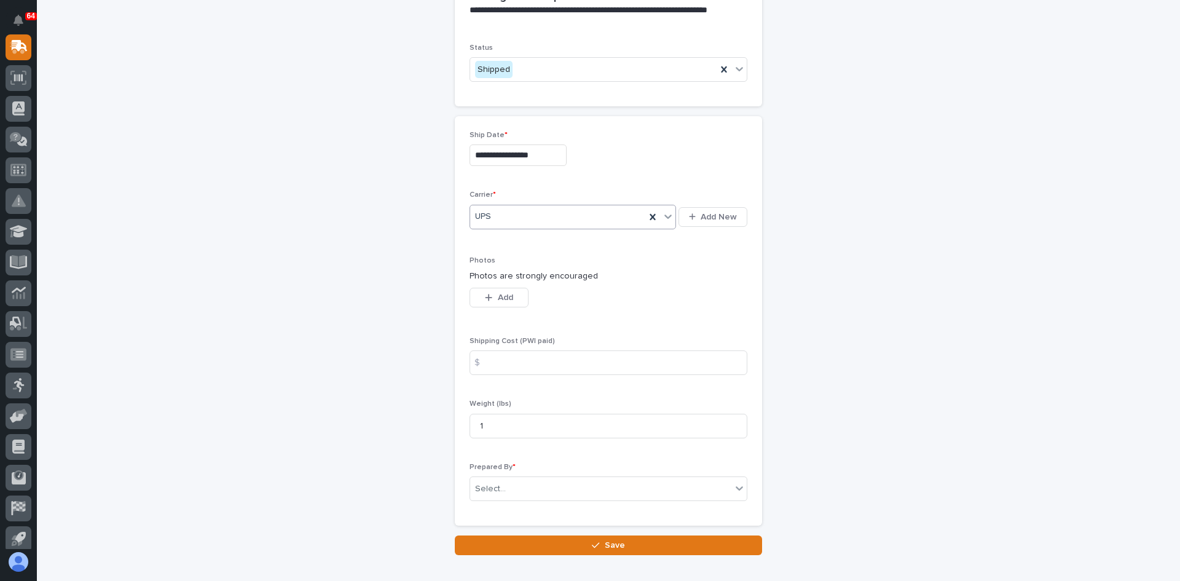
scroll to position [613, 0]
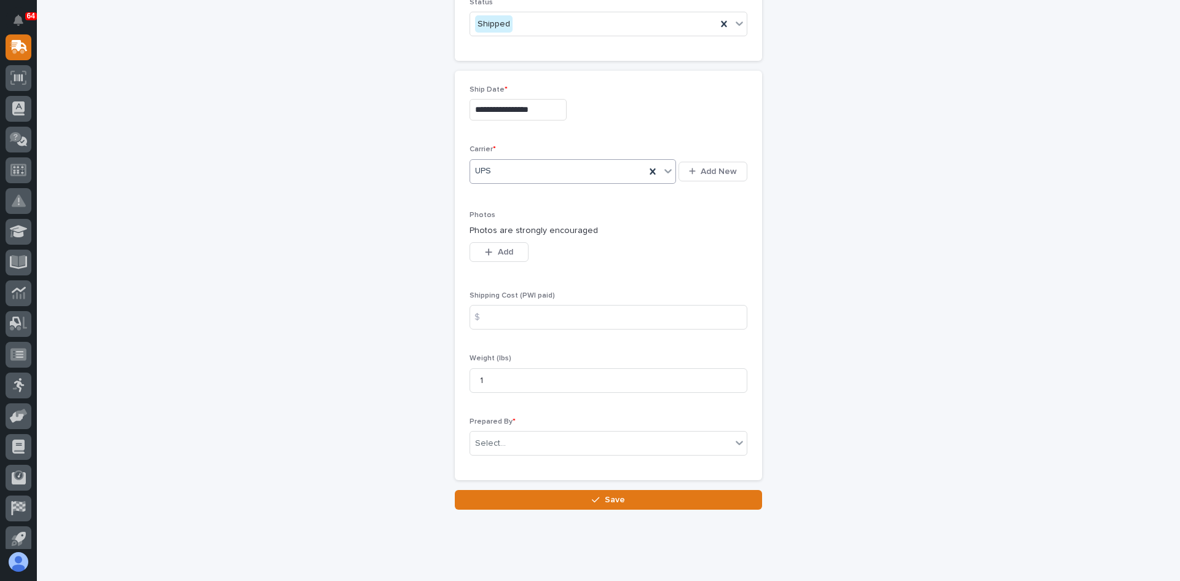
click at [483, 317] on div "$" at bounding box center [481, 317] width 25 height 25
click at [491, 321] on input at bounding box center [608, 317] width 278 height 25
type input "10.07"
click at [513, 440] on div "Select..." at bounding box center [600, 443] width 261 height 20
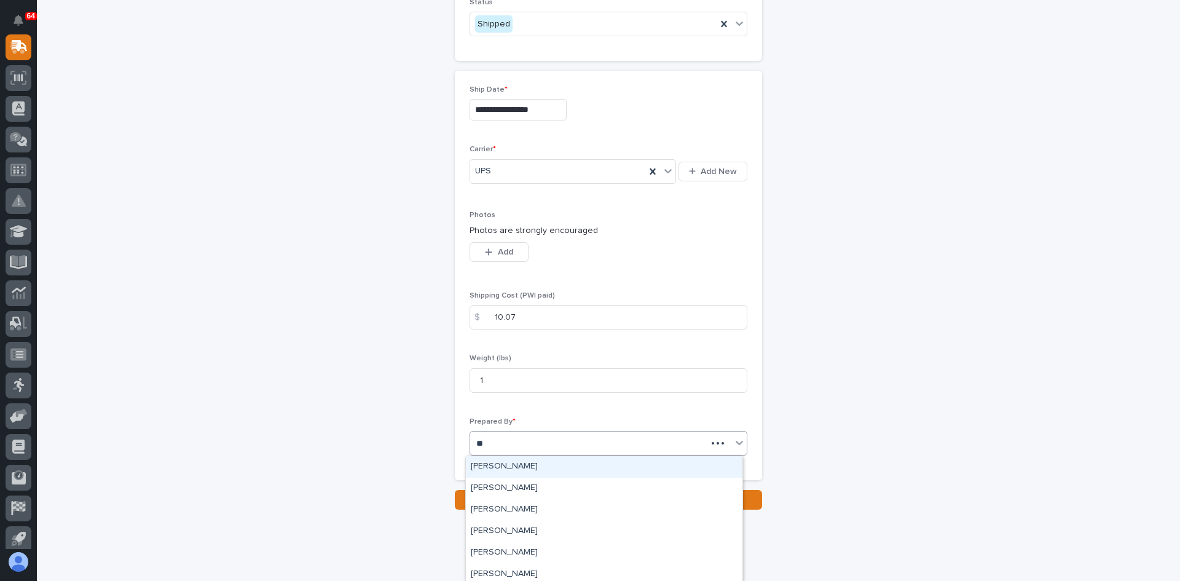
type input "***"
click at [506, 463] on div "[PERSON_NAME]" at bounding box center [604, 467] width 276 height 22
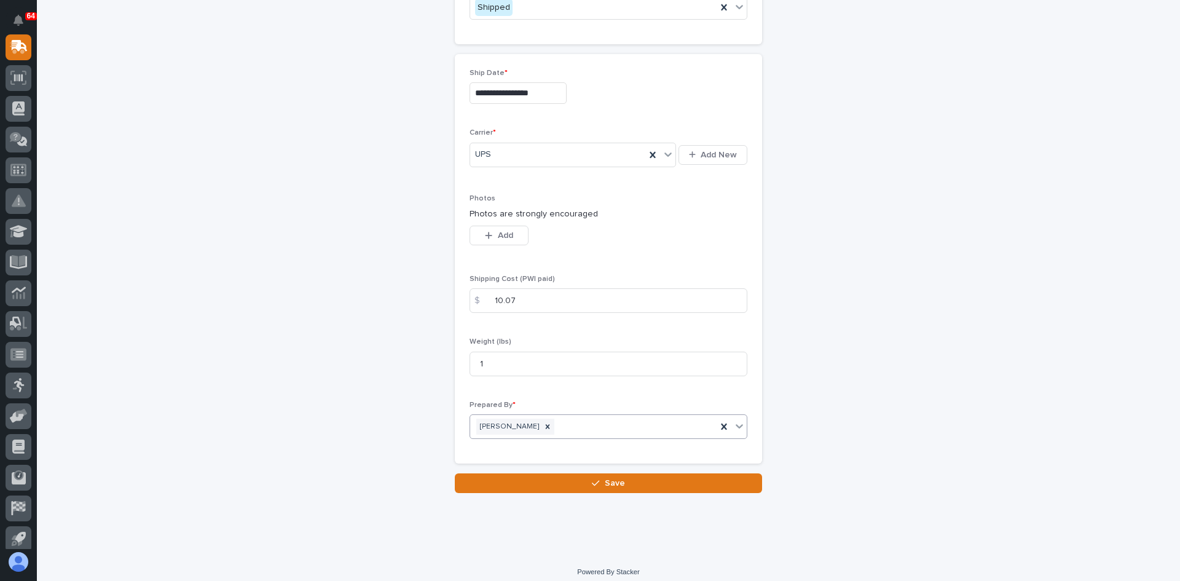
scroll to position [638, 0]
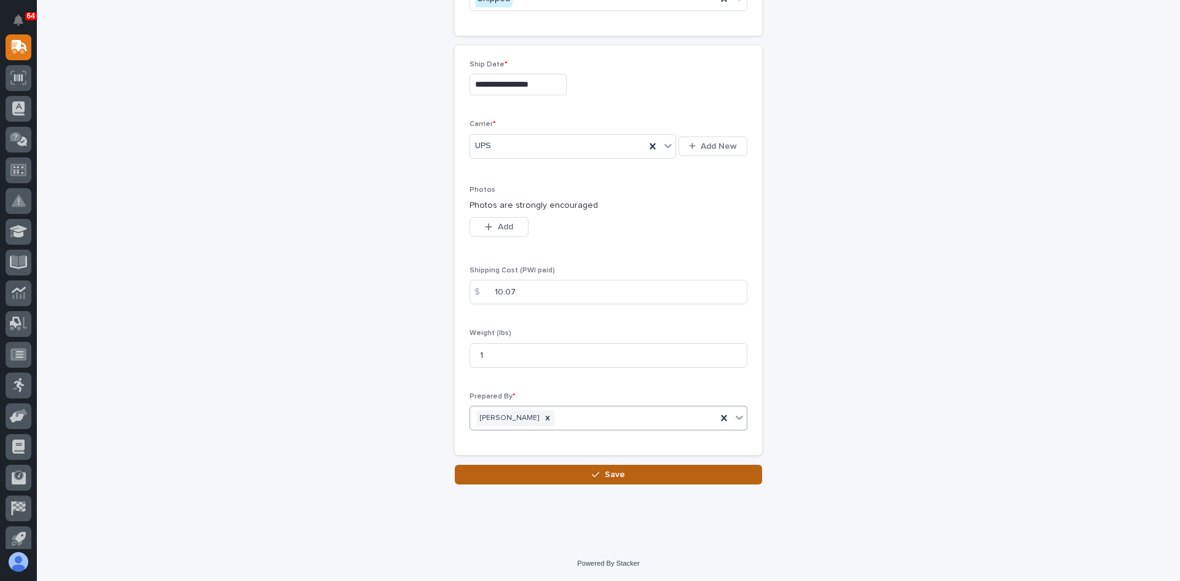
click at [600, 477] on button "Save" at bounding box center [608, 474] width 307 height 20
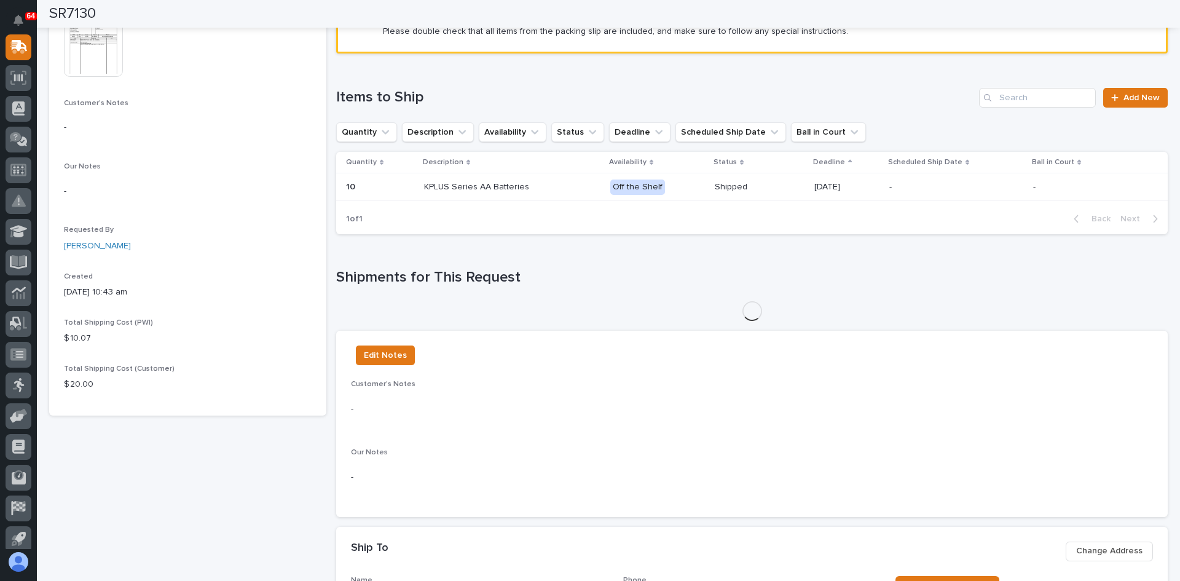
scroll to position [244, 0]
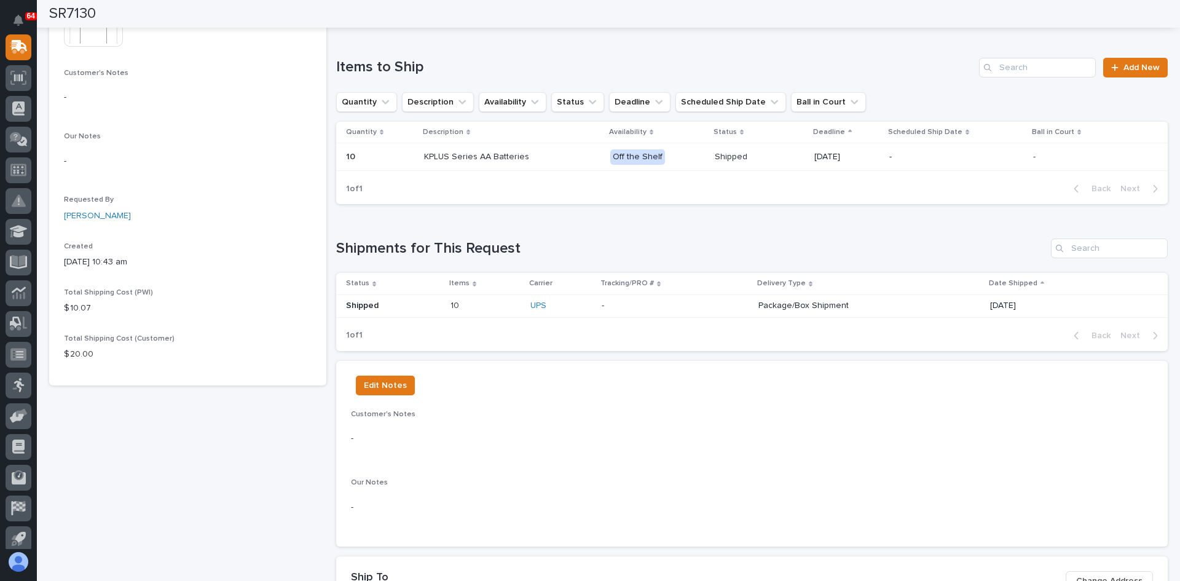
click at [450, 310] on p "10" at bounding box center [455, 304] width 11 height 13
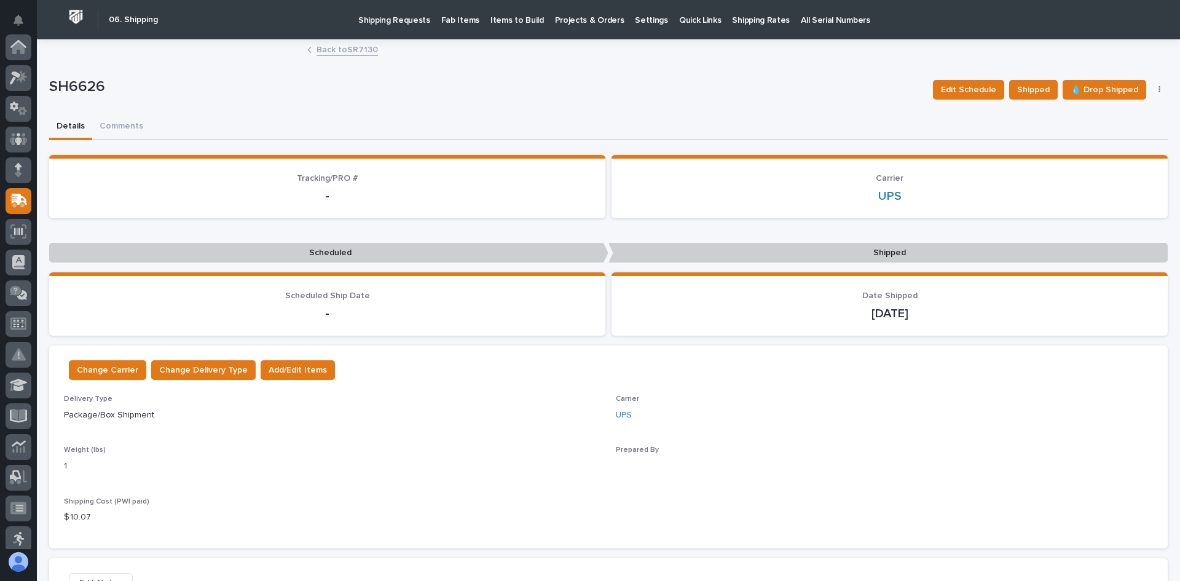
scroll to position [154, 0]
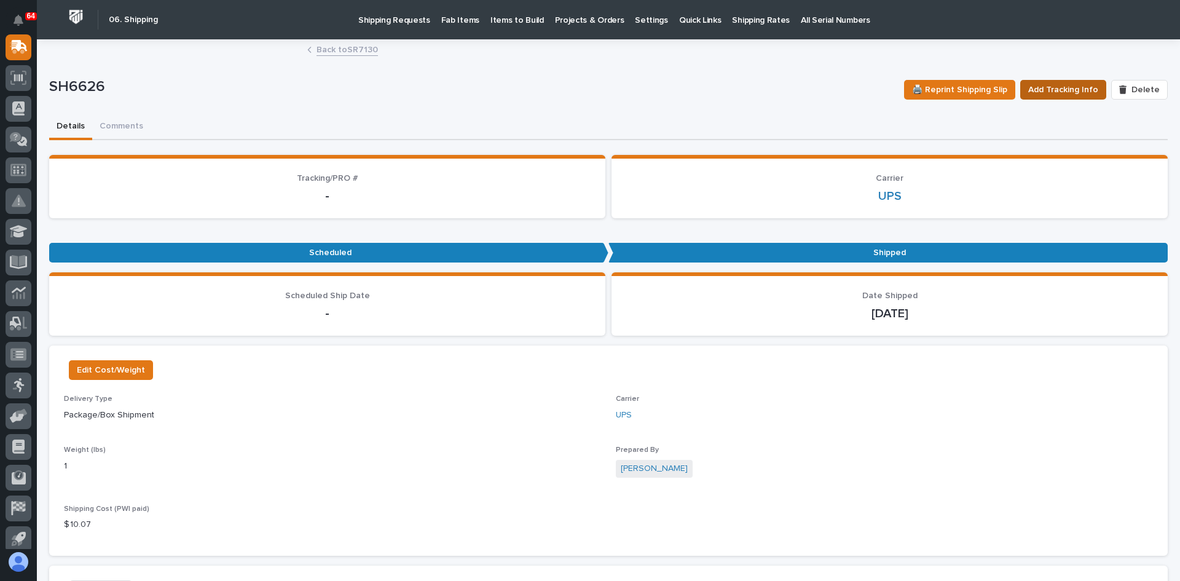
click at [1046, 84] on span "Add Tracking Info" at bounding box center [1063, 89] width 70 height 15
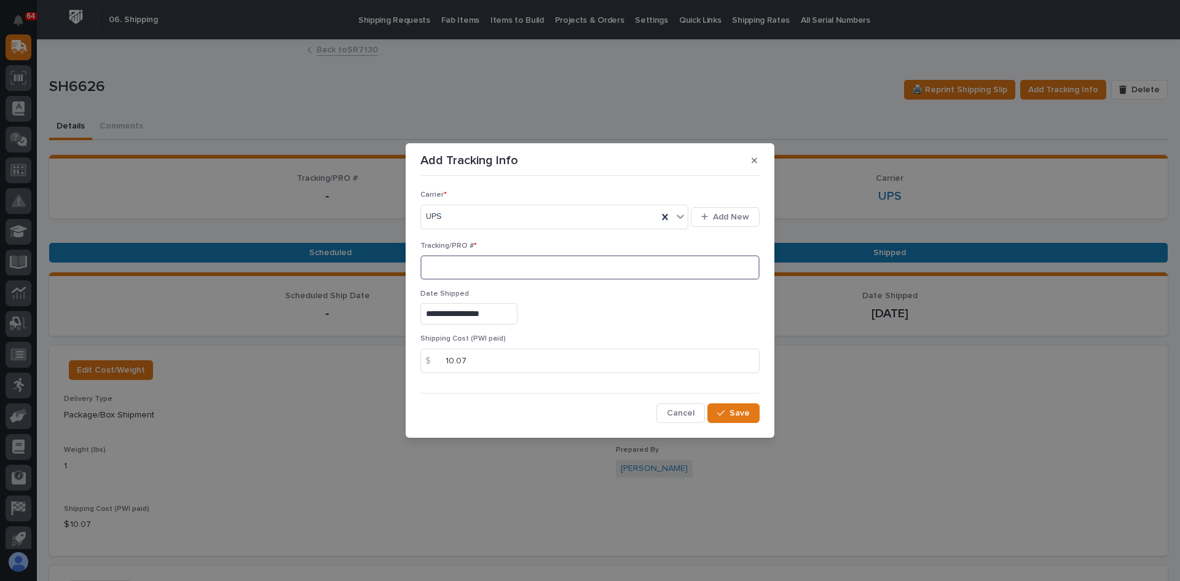
click at [444, 264] on input at bounding box center [589, 267] width 339 height 25
paste input "[PHONE_NUMBER]"
drag, startPoint x: 486, startPoint y: 267, endPoint x: 381, endPoint y: 268, distance: 105.1
click at [381, 268] on div "**********" at bounding box center [590, 290] width 1180 height 581
click at [495, 268] on input "[PHONE_NUMBER]" at bounding box center [589, 267] width 339 height 25
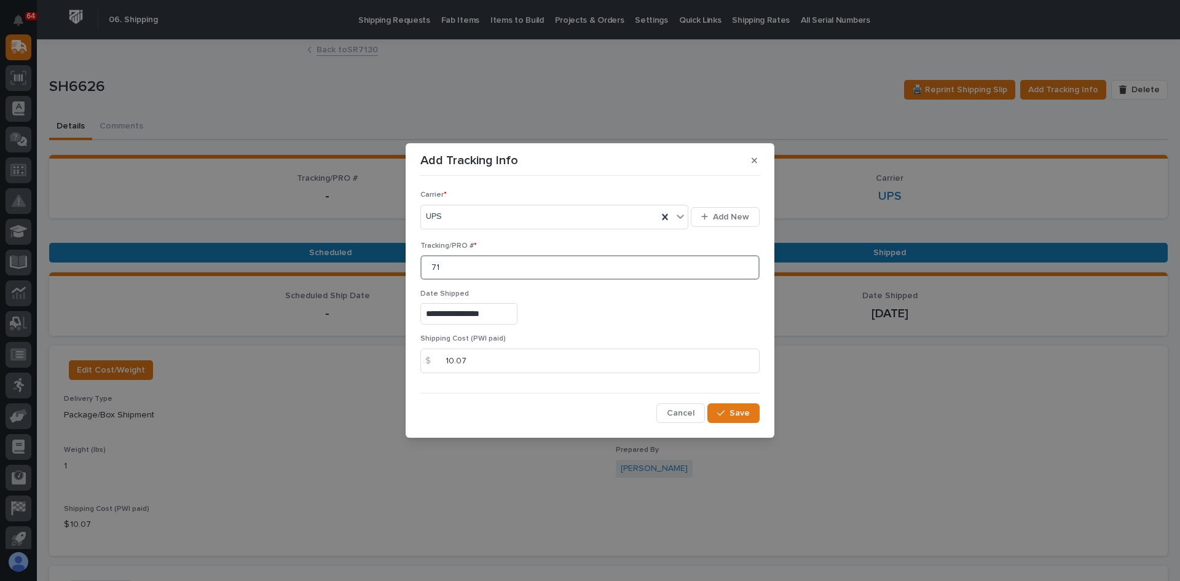
type input "7"
paste input "1Z831R2E0398416813"
type input "1Z831R2E0398416813"
click at [730, 417] on span "Save" at bounding box center [739, 412] width 20 height 11
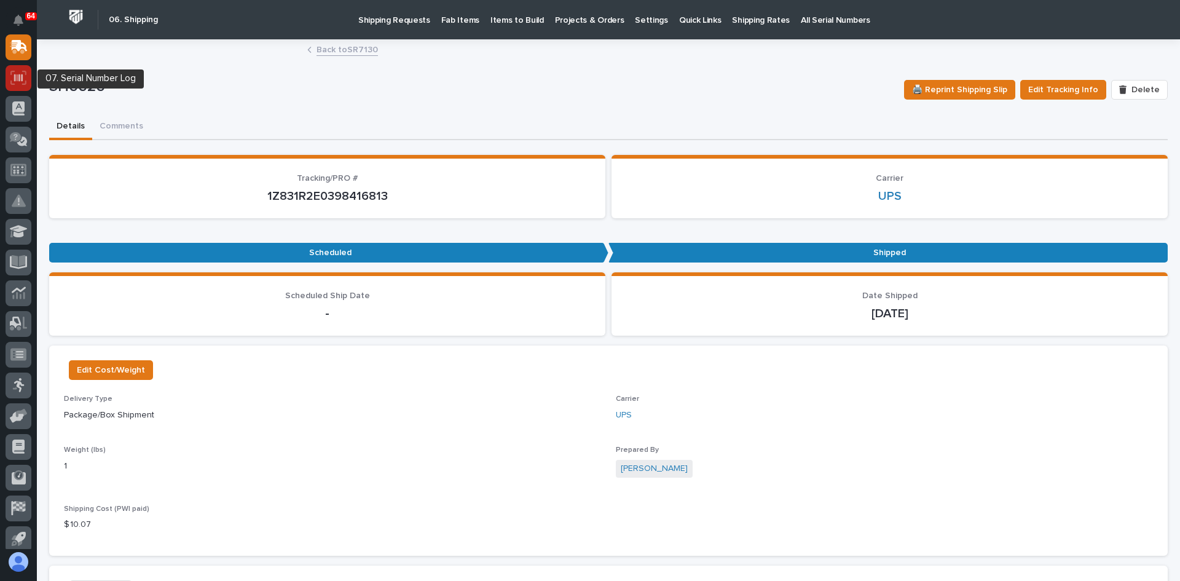
click at [19, 77] on icon at bounding box center [18, 77] width 9 height 7
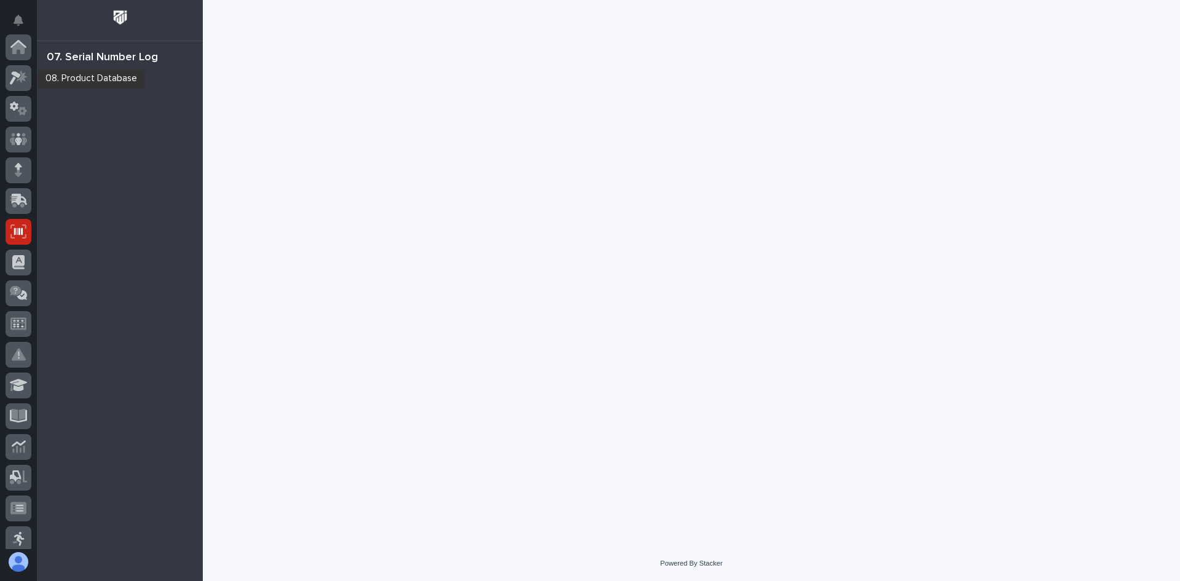
scroll to position [184, 0]
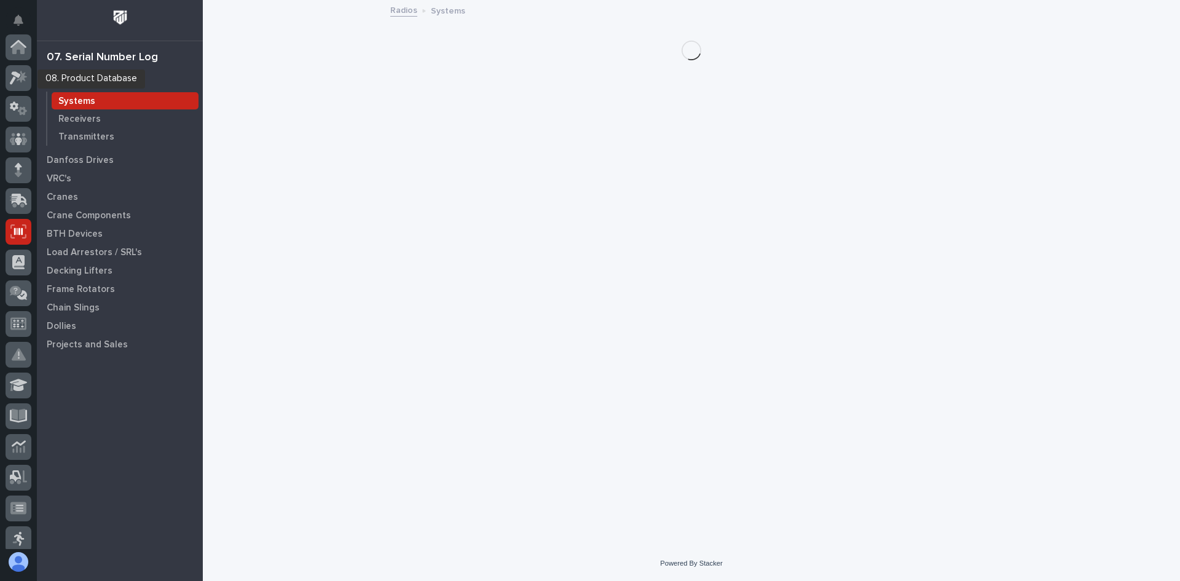
scroll to position [184, 0]
